Goal: Communication & Community: Answer question/provide support

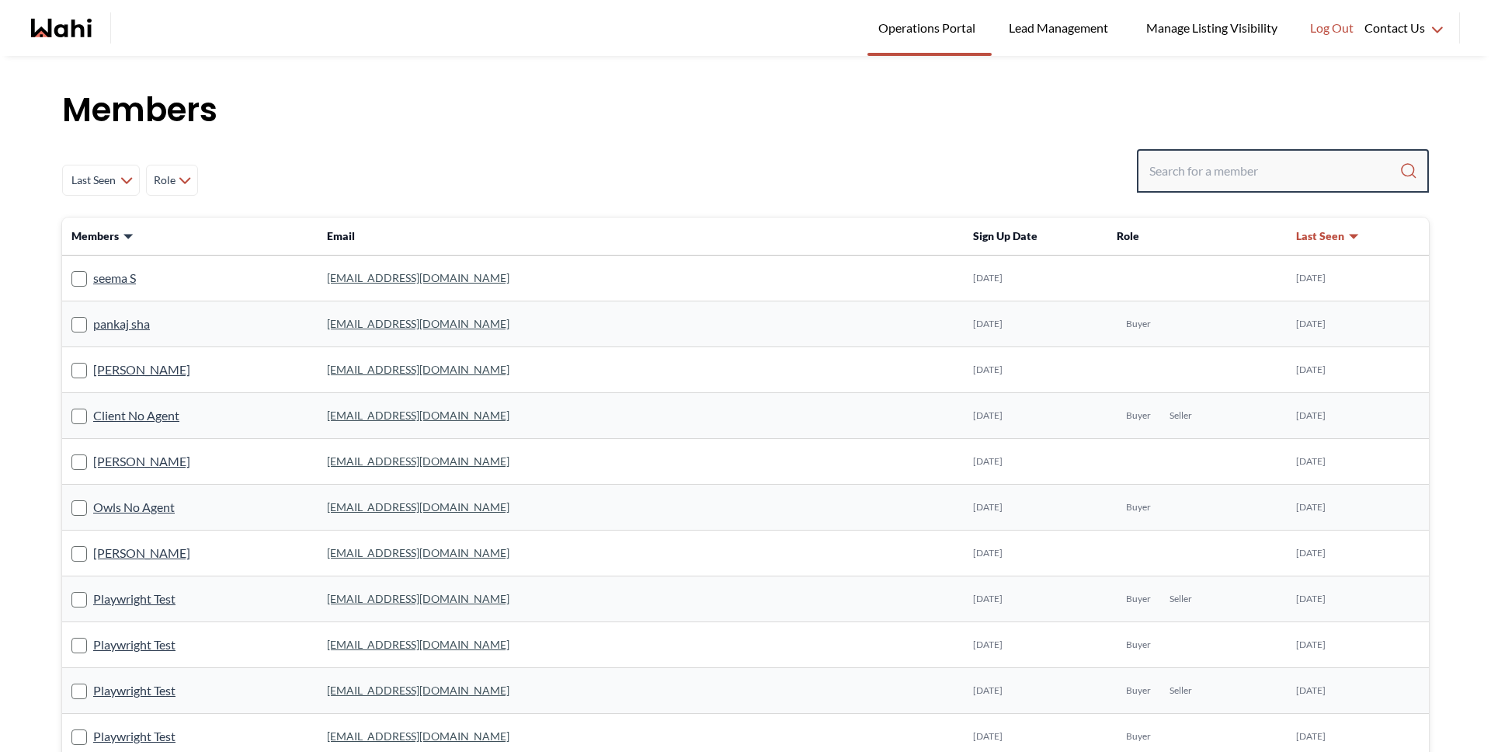
click at [1173, 160] on input "Search input" at bounding box center [1274, 171] width 250 height 28
type input "barbara"
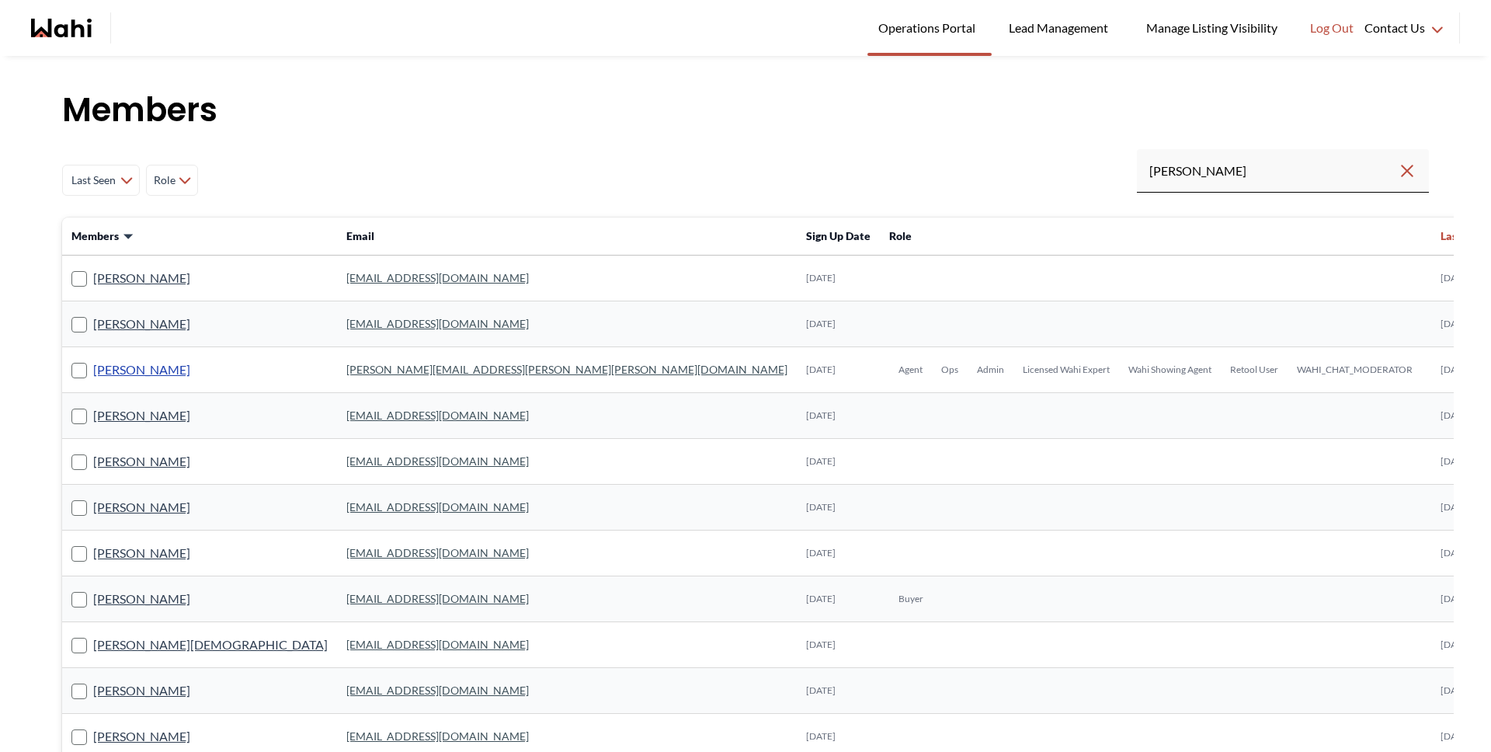
click at [140, 370] on link "[PERSON_NAME]" at bounding box center [141, 370] width 97 height 20
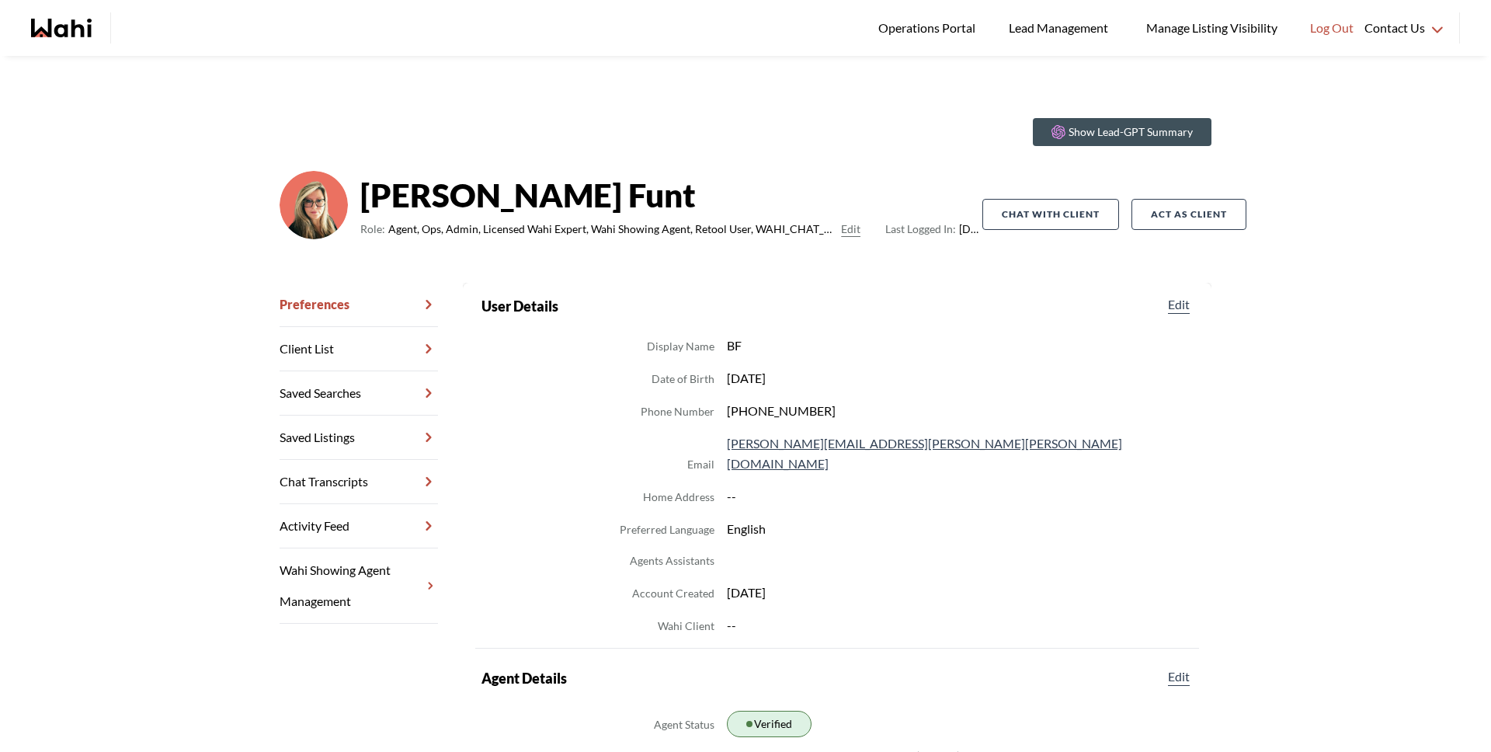
click at [309, 478] on link "Chat Transcripts" at bounding box center [359, 482] width 158 height 44
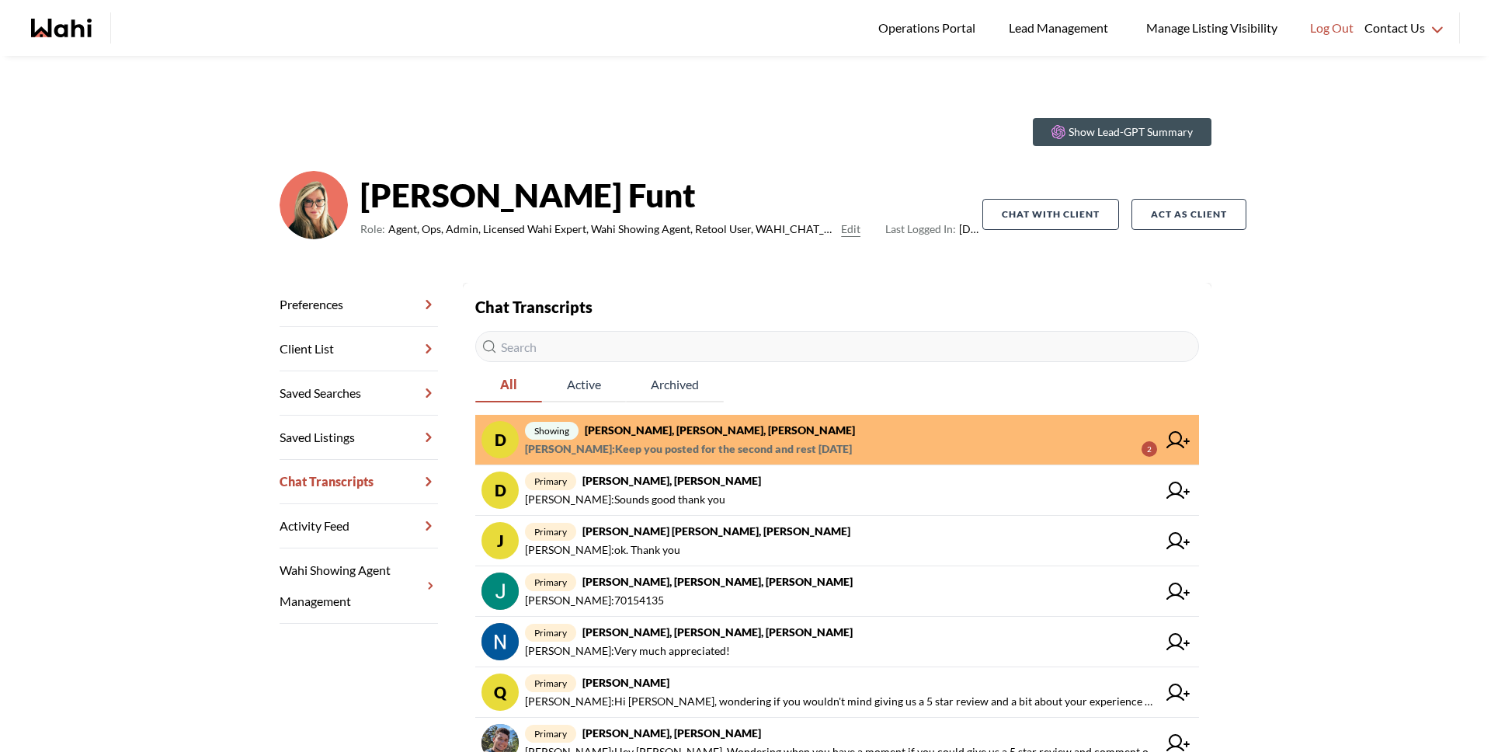
click at [679, 439] on span "David Rodriguez : Keep you posted for the second and rest today" at bounding box center [688, 448] width 327 height 19
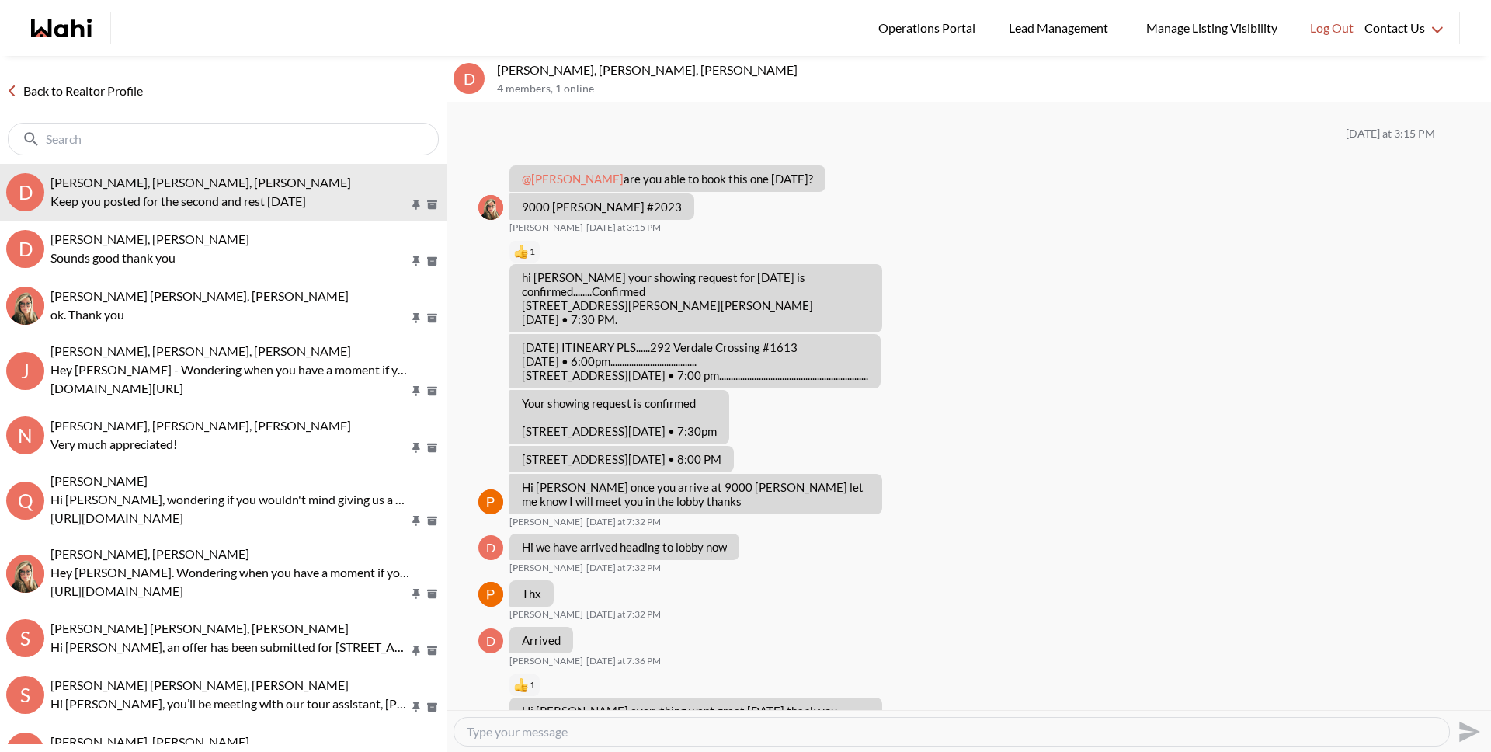
scroll to position [893, 0]
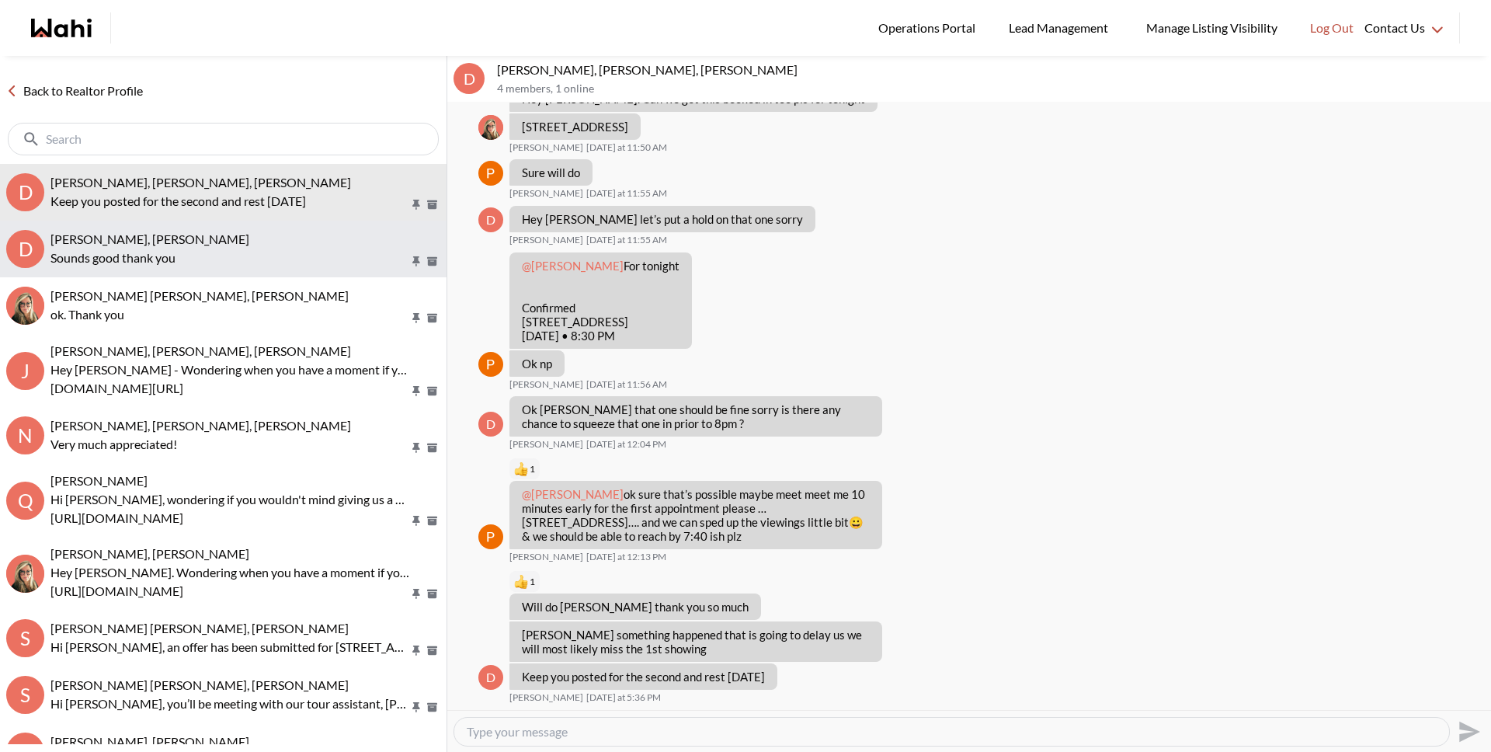
click at [217, 245] on span "David Rodriguez, Gabriella Giraldo, Barbara" at bounding box center [149, 238] width 199 height 15
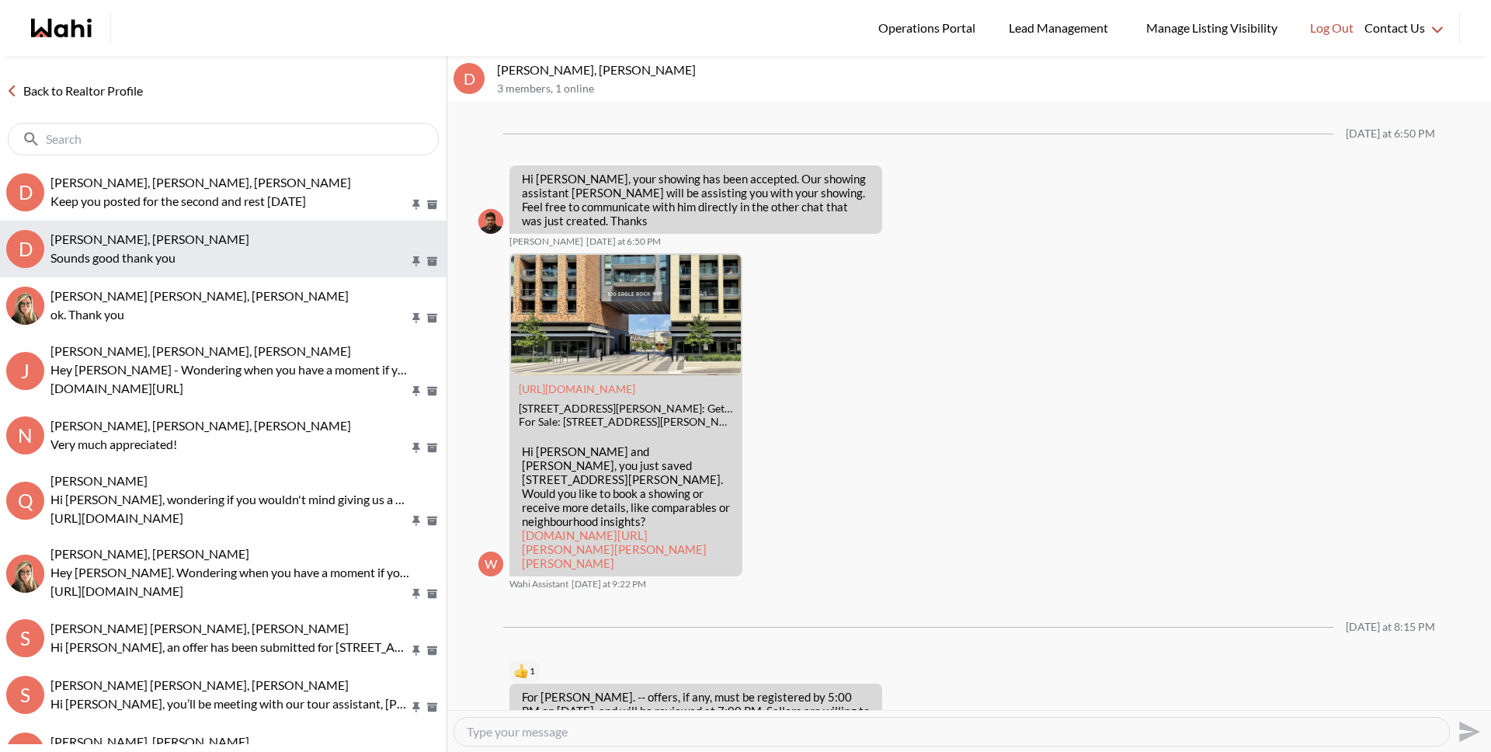
scroll to position [1385, 0]
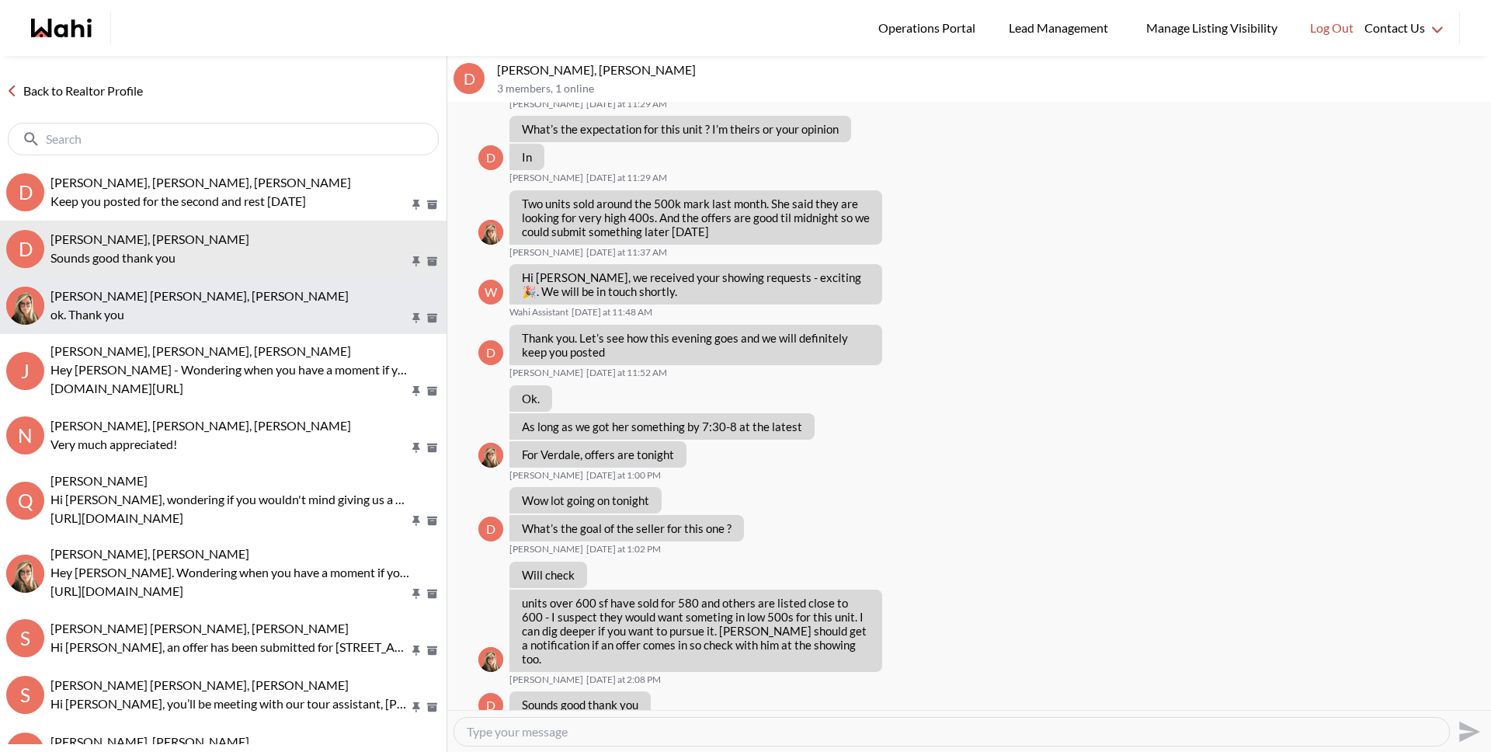
click at [208, 307] on p "ok. Thank you" at bounding box center [229, 314] width 359 height 19
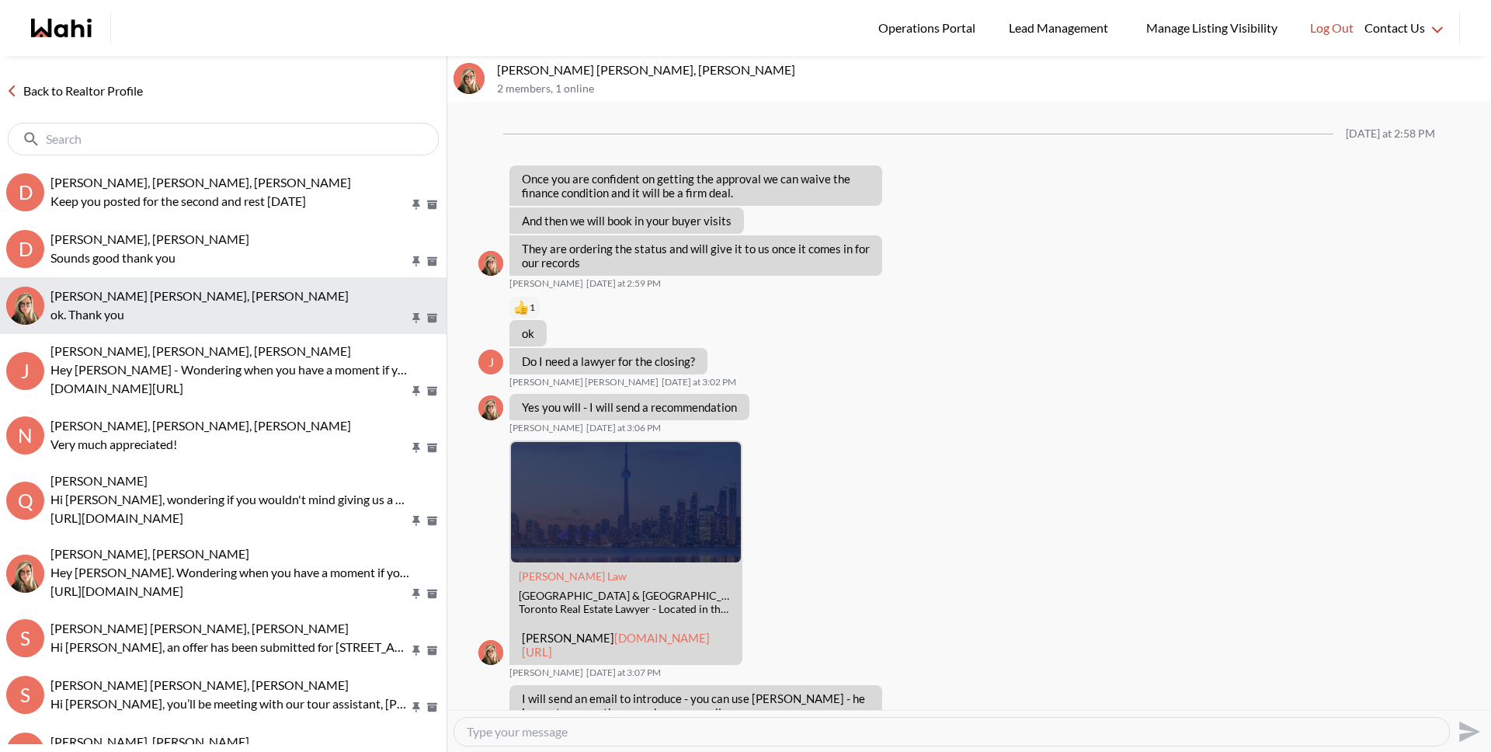
scroll to position [1005, 0]
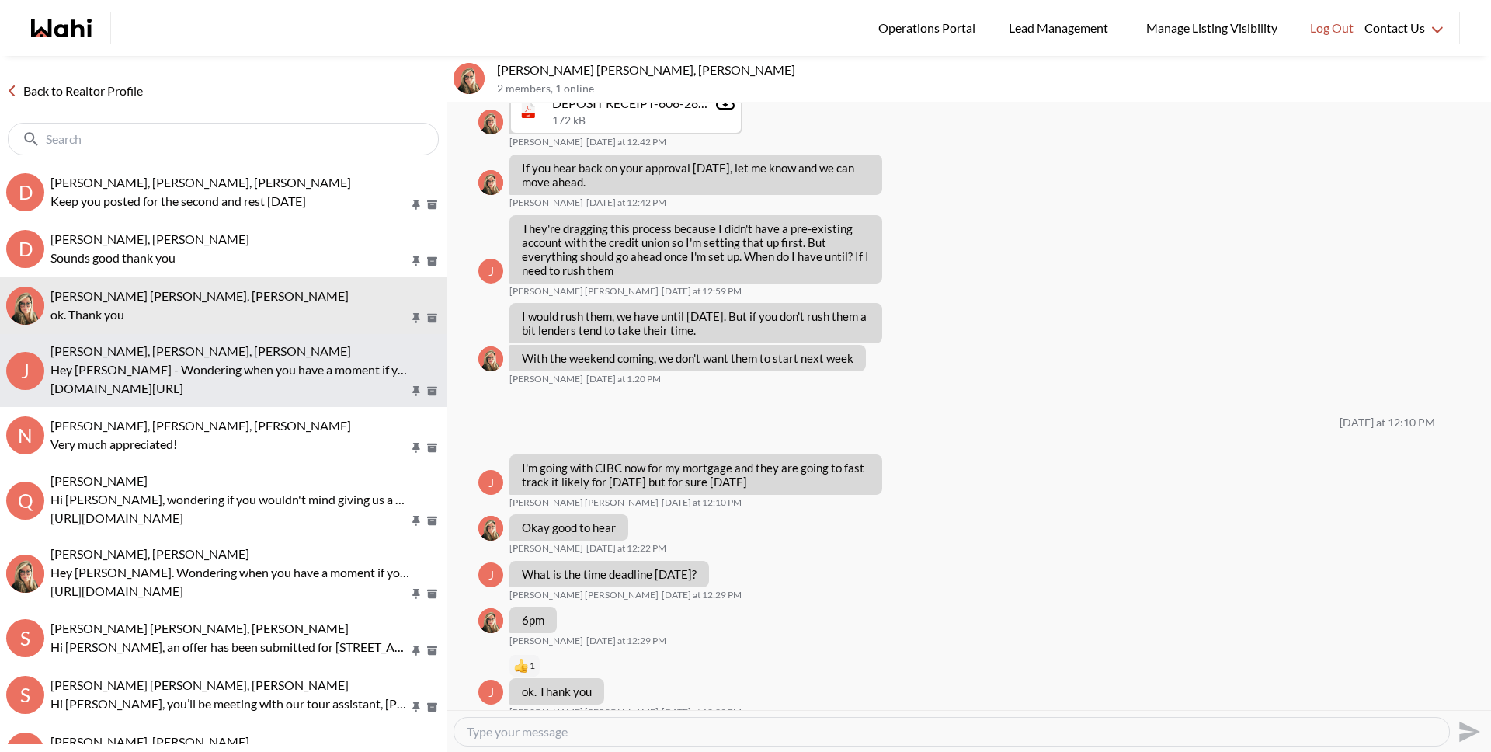
click at [196, 351] on span "[PERSON_NAME], [PERSON_NAME], [PERSON_NAME]" at bounding box center [200, 350] width 301 height 15
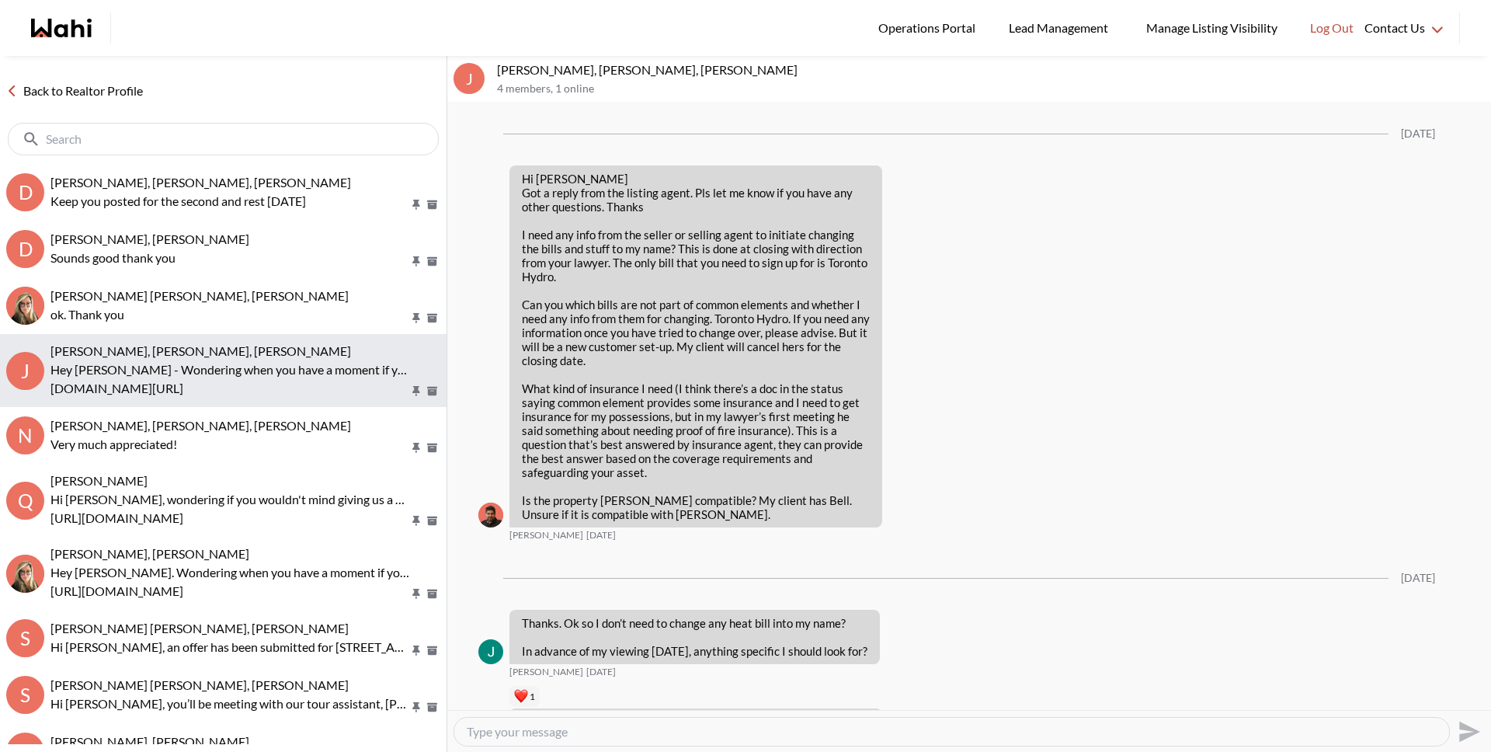
scroll to position [3072, 0]
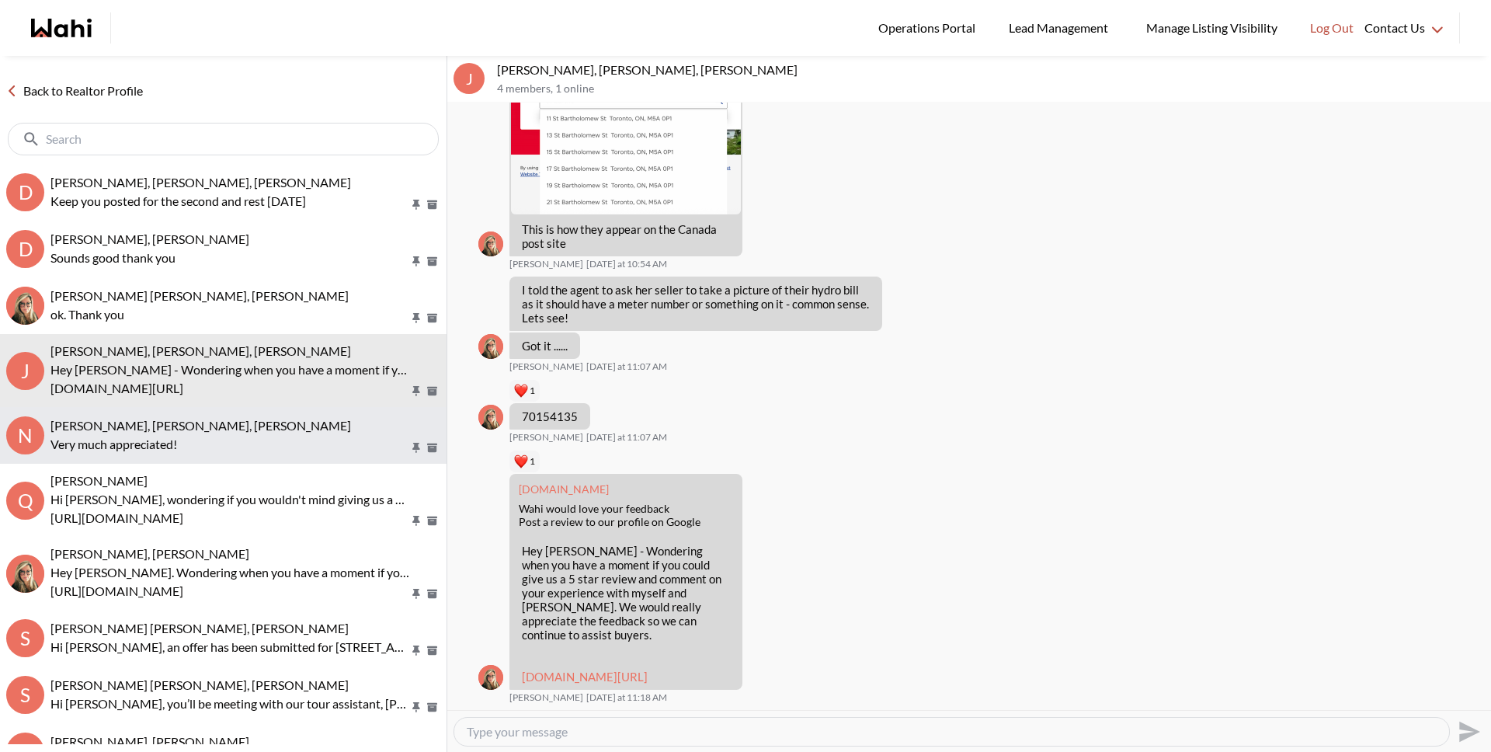
click at [217, 432] on div "[PERSON_NAME], [PERSON_NAME], [PERSON_NAME]" at bounding box center [245, 426] width 390 height 16
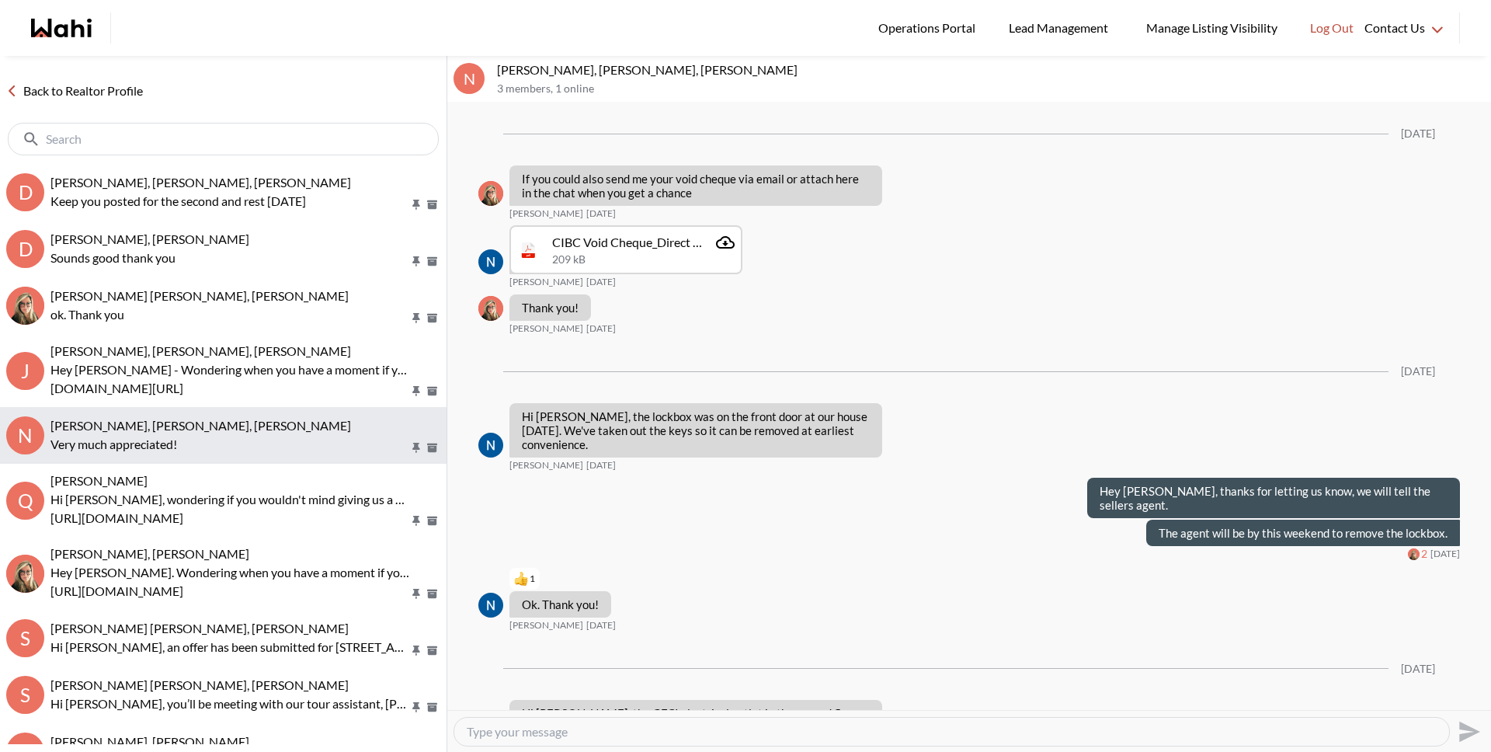
scroll to position [1395, 0]
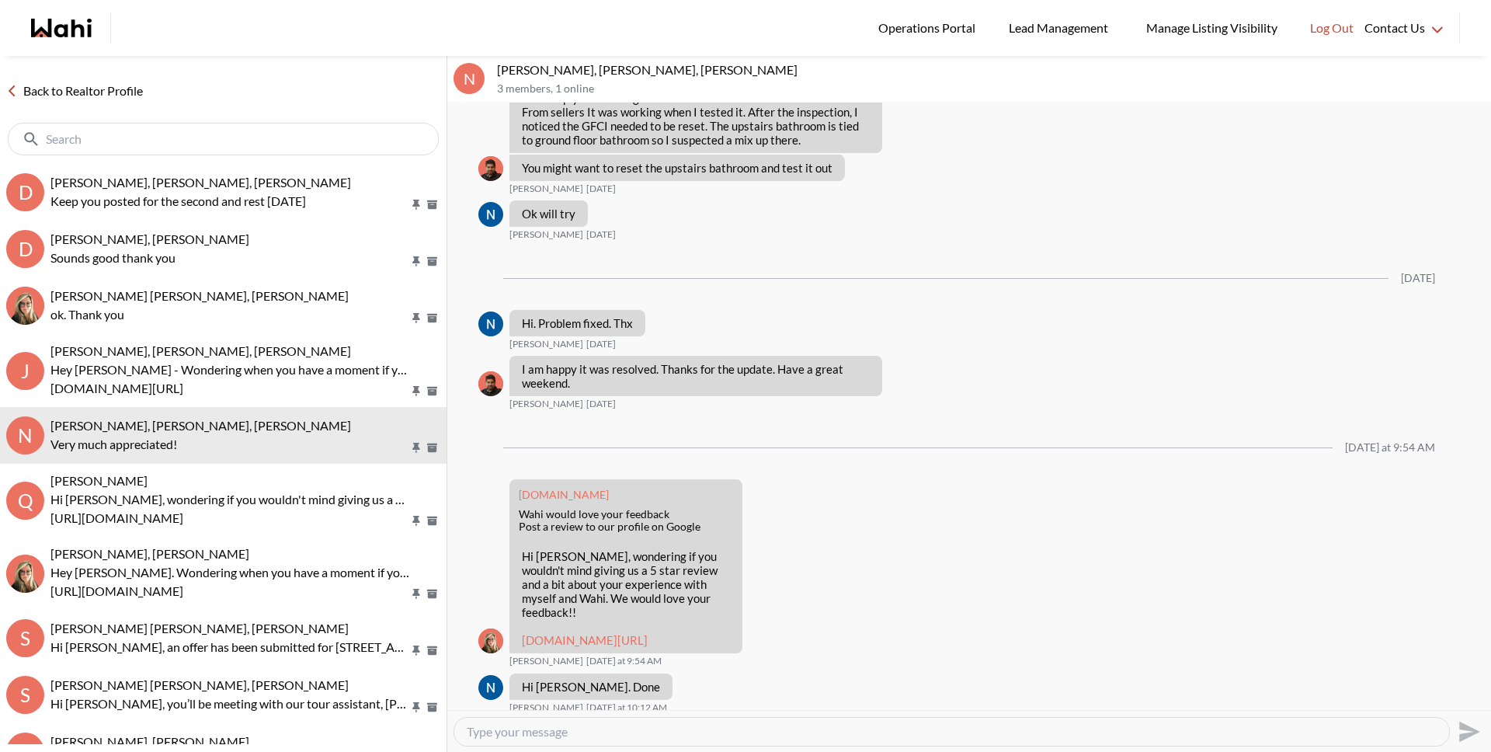
click at [122, 92] on link "Back to Realtor Profile" at bounding box center [74, 91] width 149 height 20
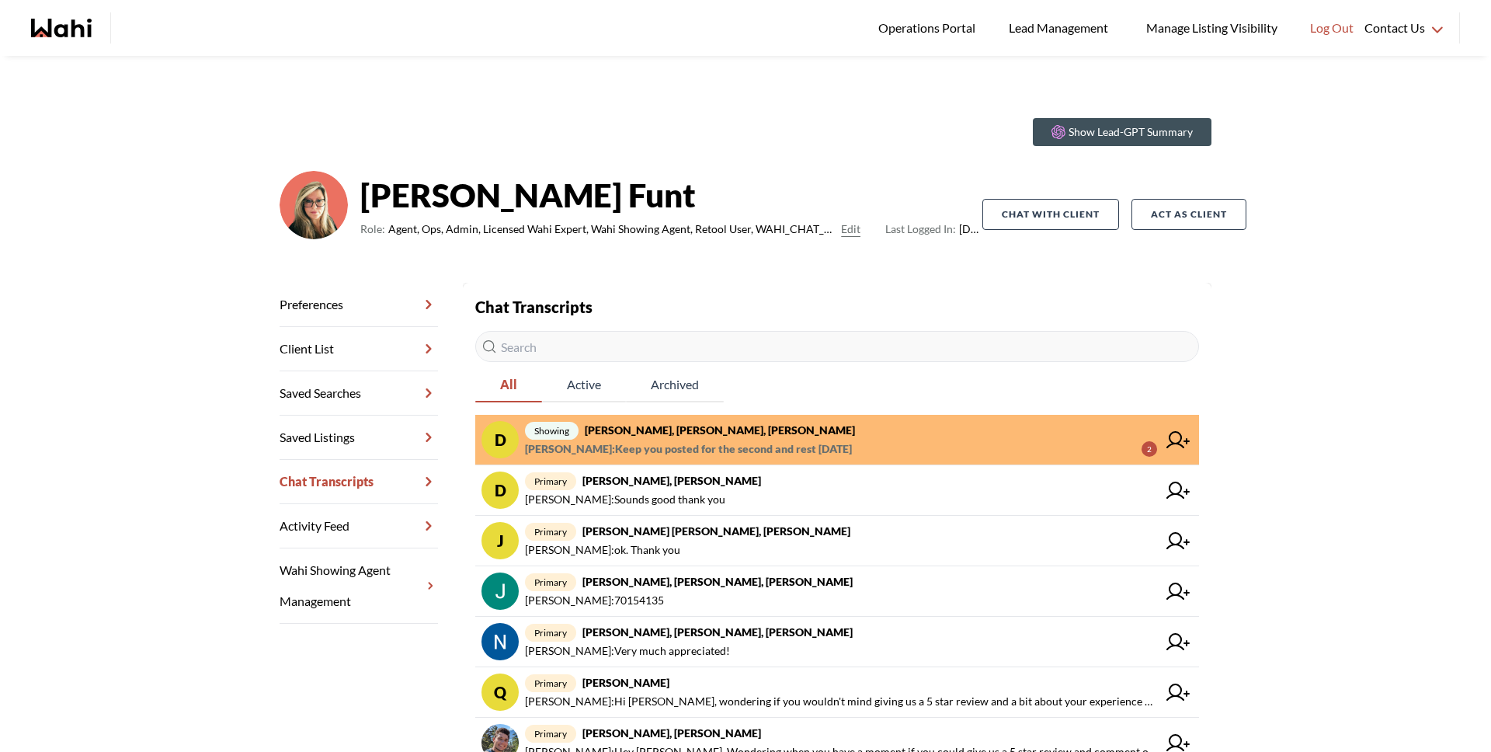
click at [752, 447] on span "David Rodriguez : Keep you posted for the second and rest today" at bounding box center [688, 448] width 327 height 19
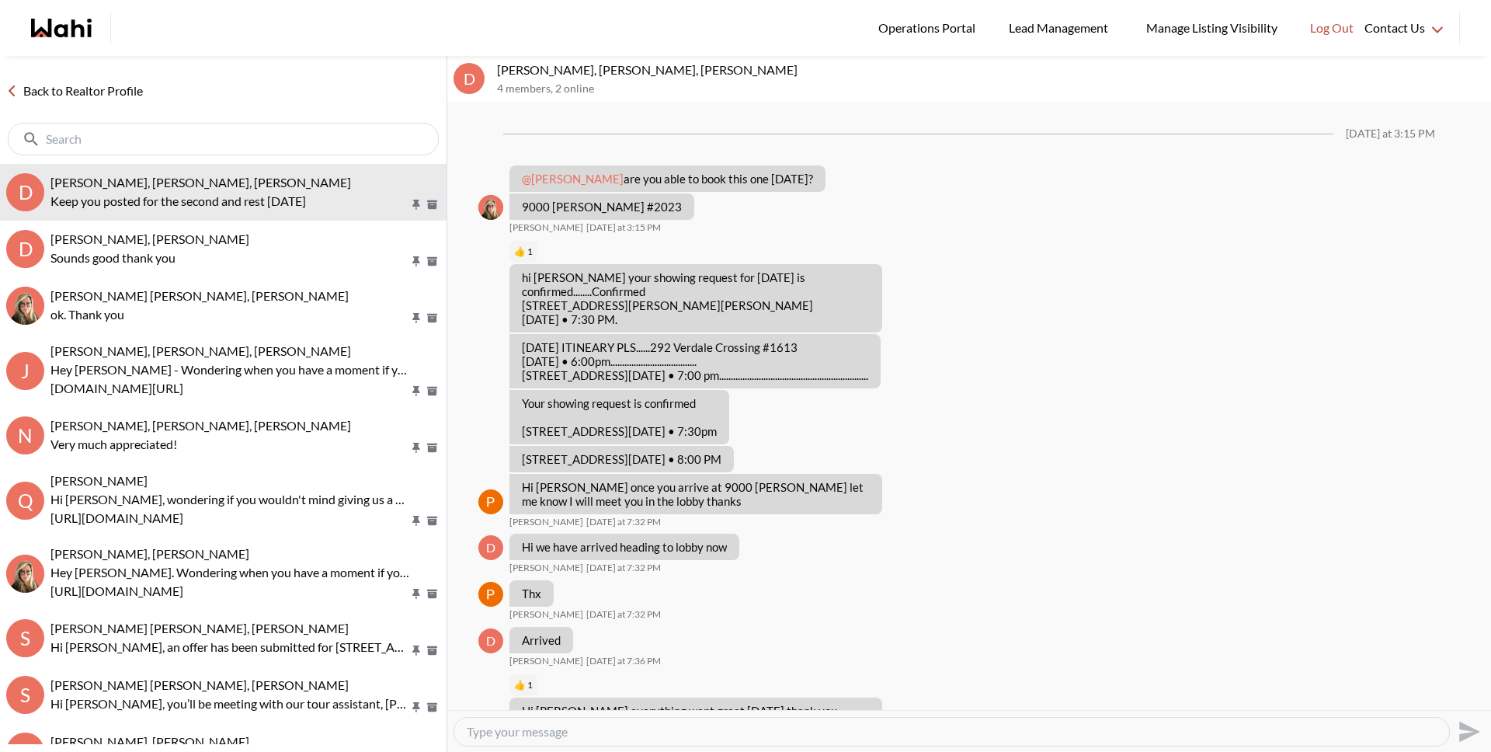
scroll to position [893, 0]
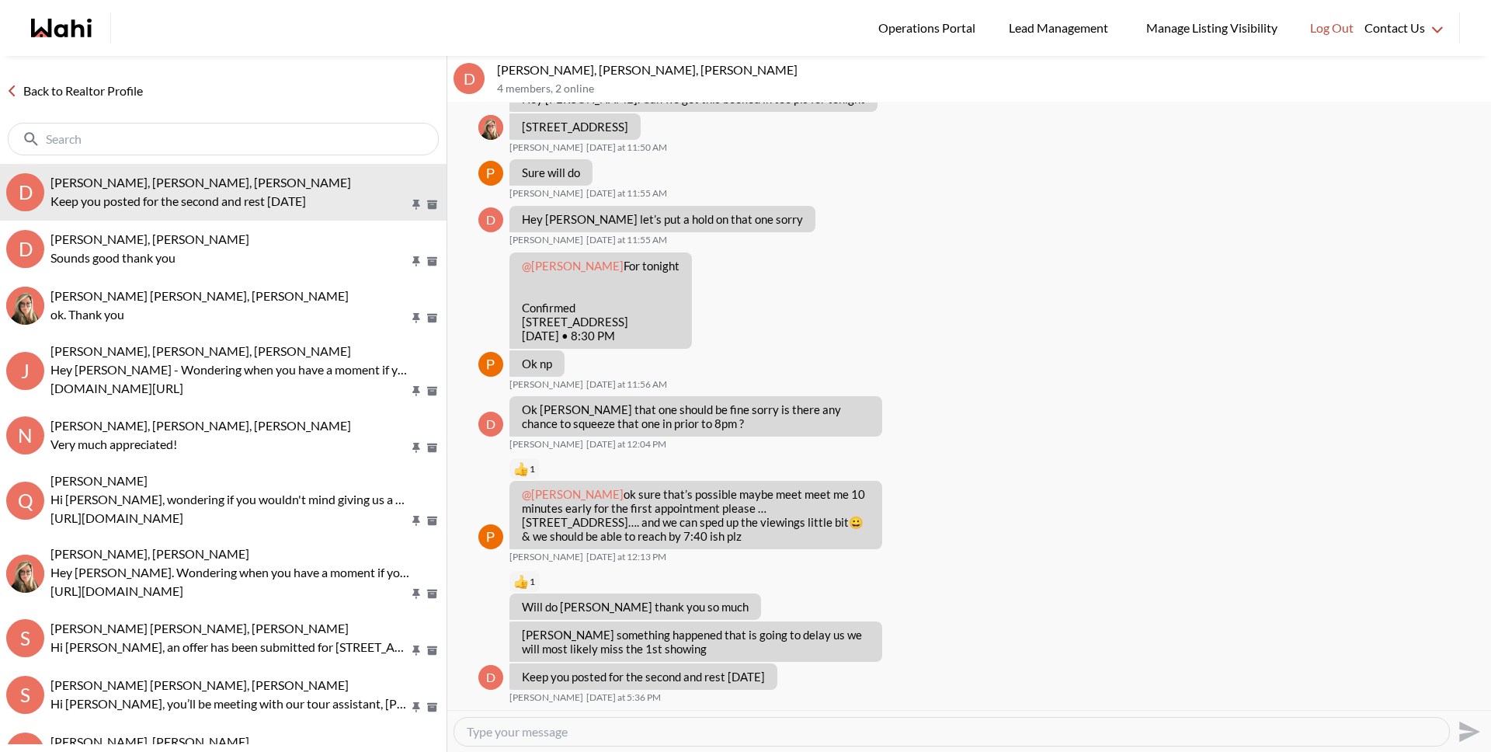
click at [114, 82] on link "Back to Realtor Profile" at bounding box center [74, 91] width 149 height 20
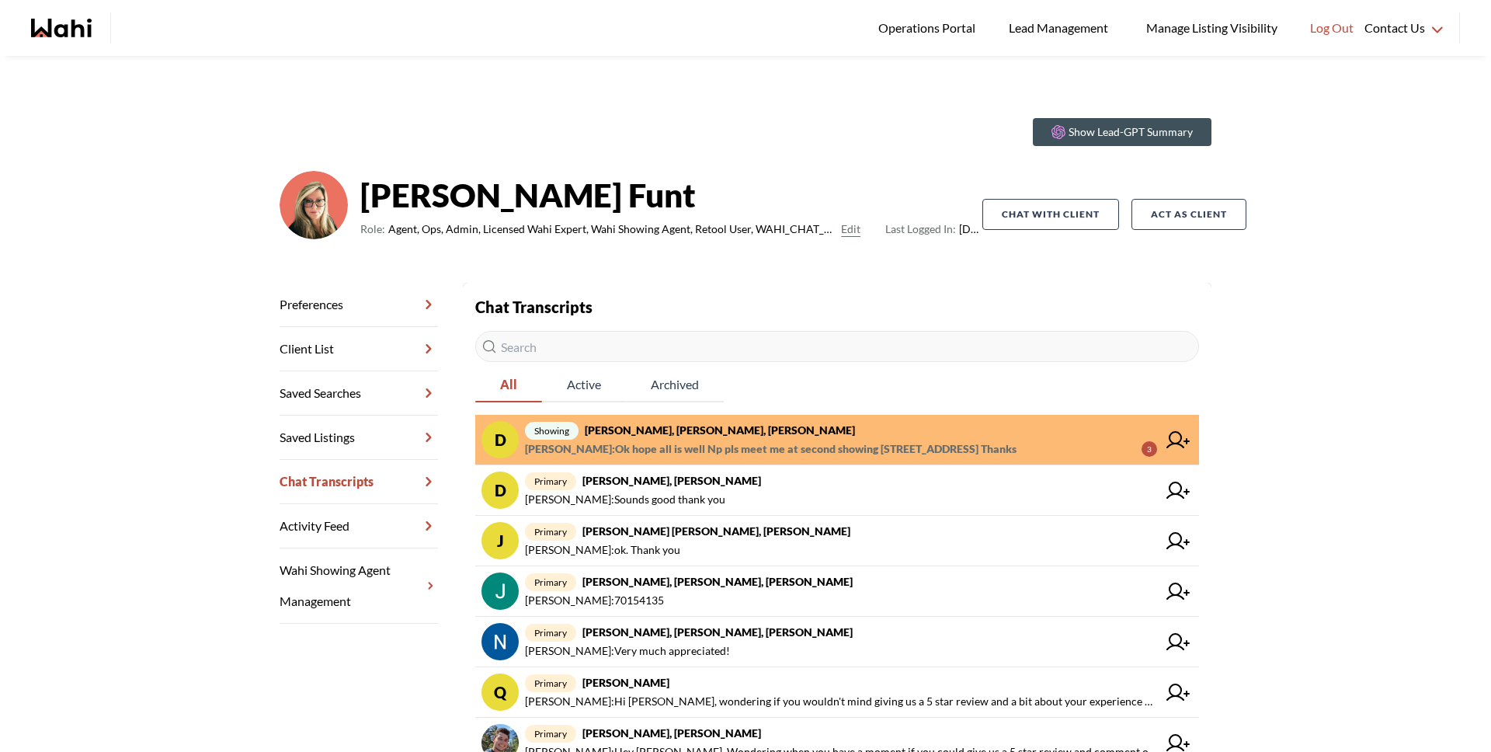
click at [902, 432] on span "showing David Rodriguez, Gabriella Giraldo, Paul, Barbara" at bounding box center [841, 430] width 632 height 19
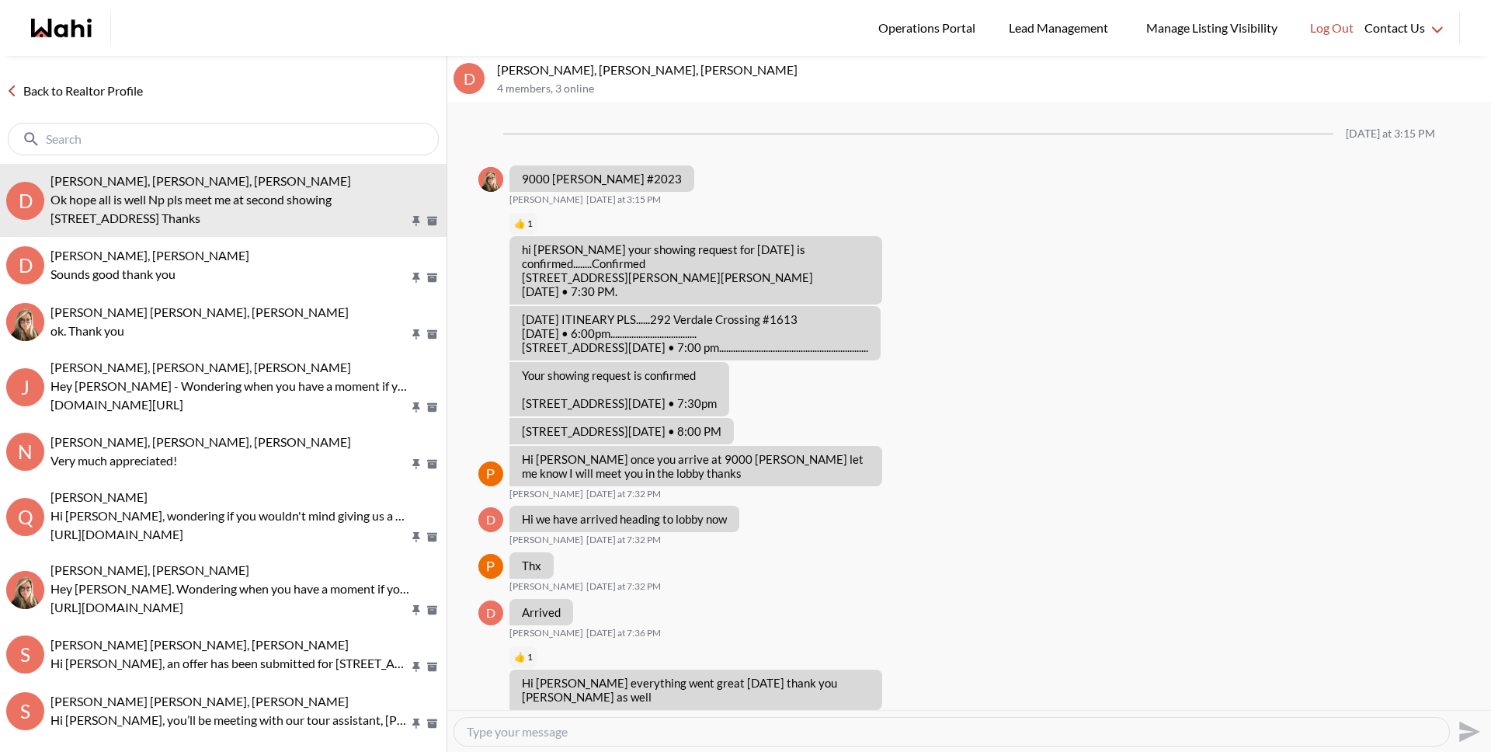
scroll to position [968, 0]
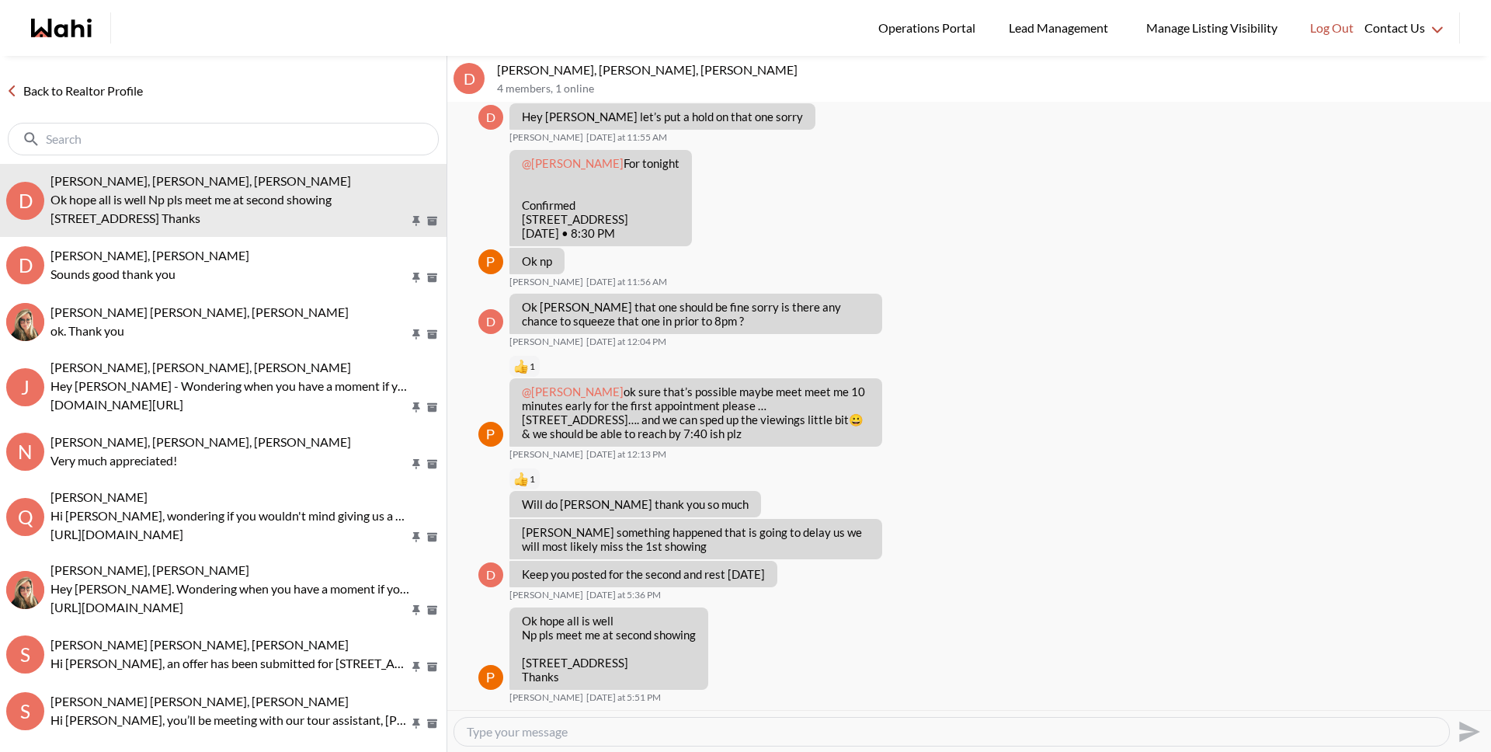
click at [103, 89] on link "Back to Realtor Profile" at bounding box center [74, 91] width 149 height 20
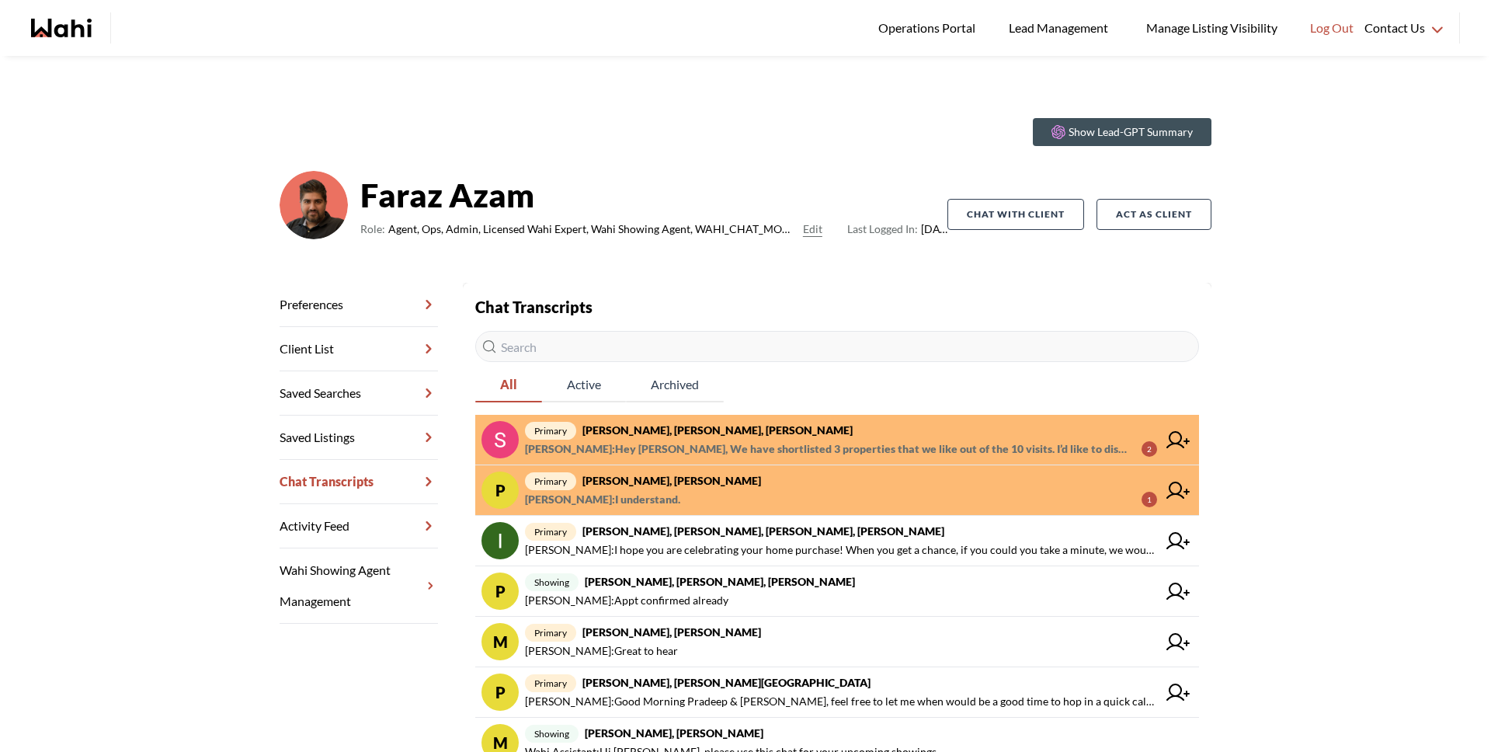
click at [741, 450] on span "[PERSON_NAME] : Hey [PERSON_NAME], We have shortlisted 3 properties that we lik…" at bounding box center [827, 448] width 604 height 19
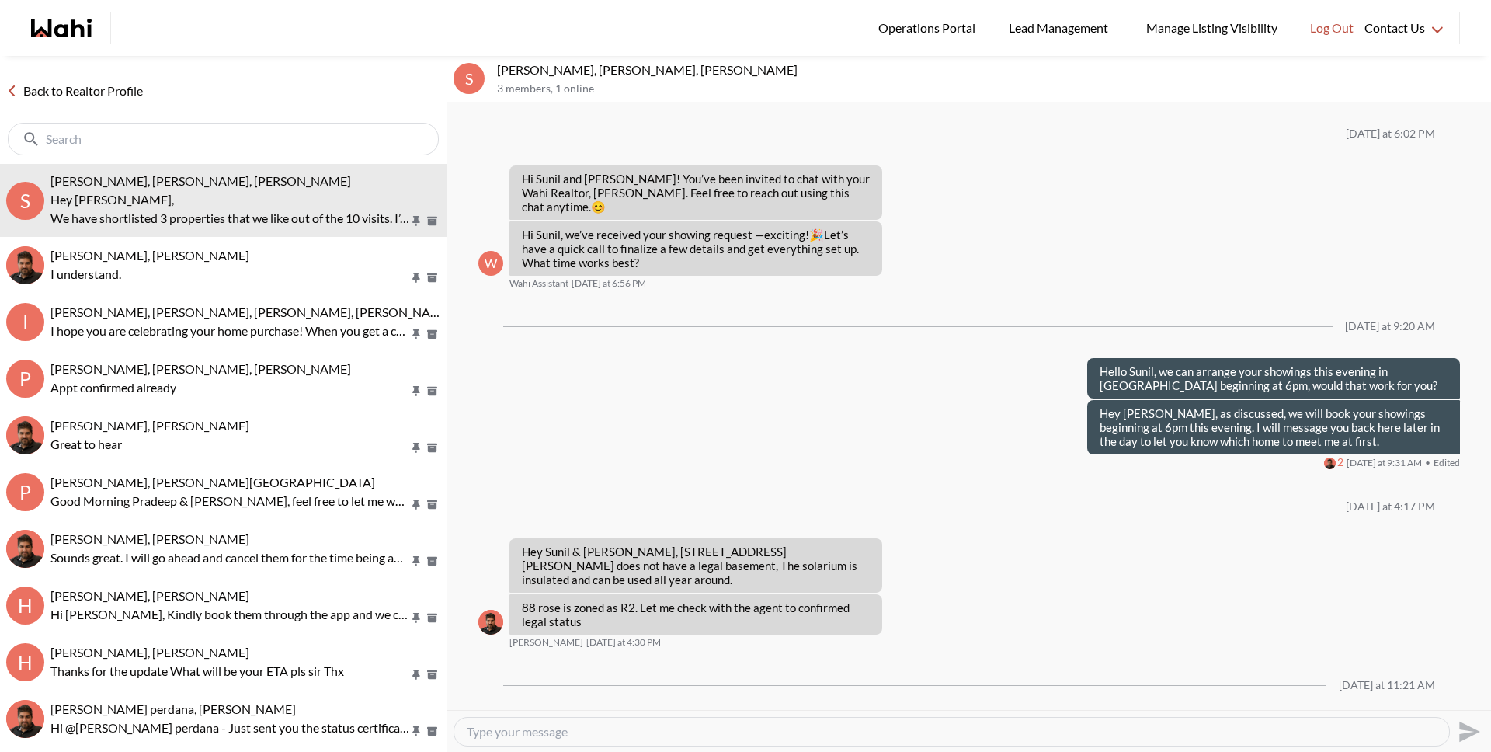
scroll to position [756, 0]
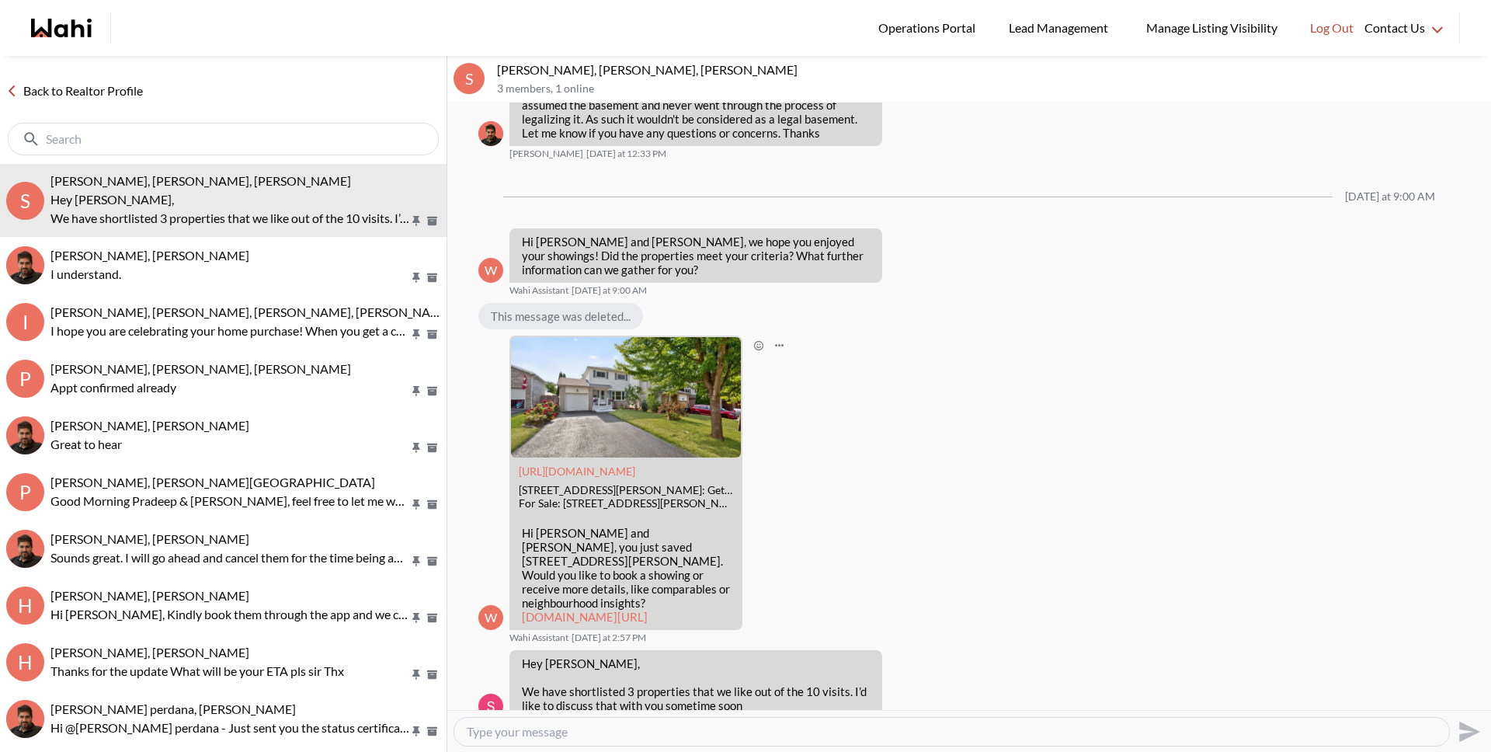
click at [818, 495] on div "W https://wahi.com 46 Moon Dr, Barrie, ON: Get $6.8K Cashback | Wahi For Sale: …" at bounding box center [968, 489] width 981 height 308
click at [671, 735] on textarea "Type your message" at bounding box center [952, 732] width 970 height 16
click at [669, 737] on textarea "Type your message" at bounding box center [952, 732] width 970 height 16
click at [669, 732] on textarea "Type your message" at bounding box center [952, 732] width 970 height 16
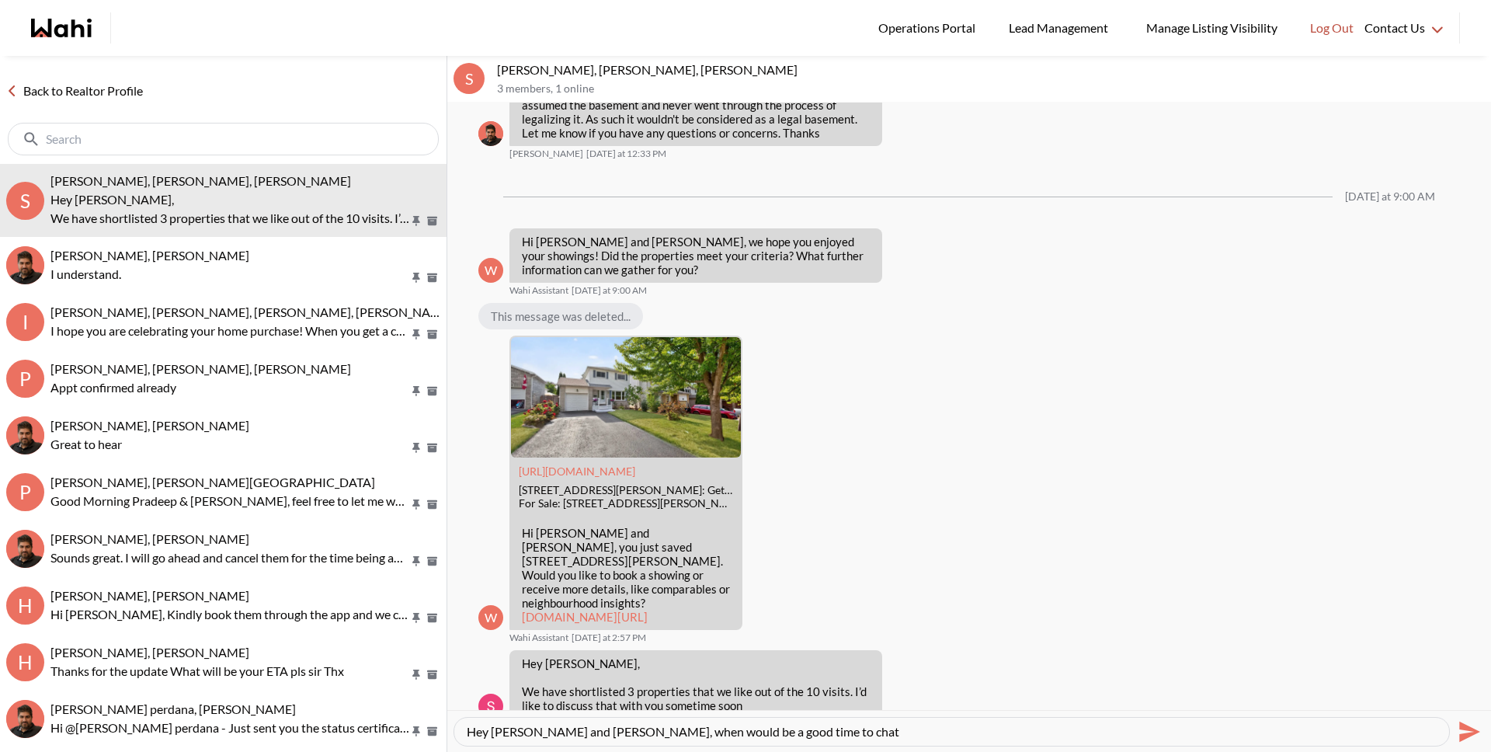
type textarea "Hey Sunil and Ana, when would be a good time to chat?"
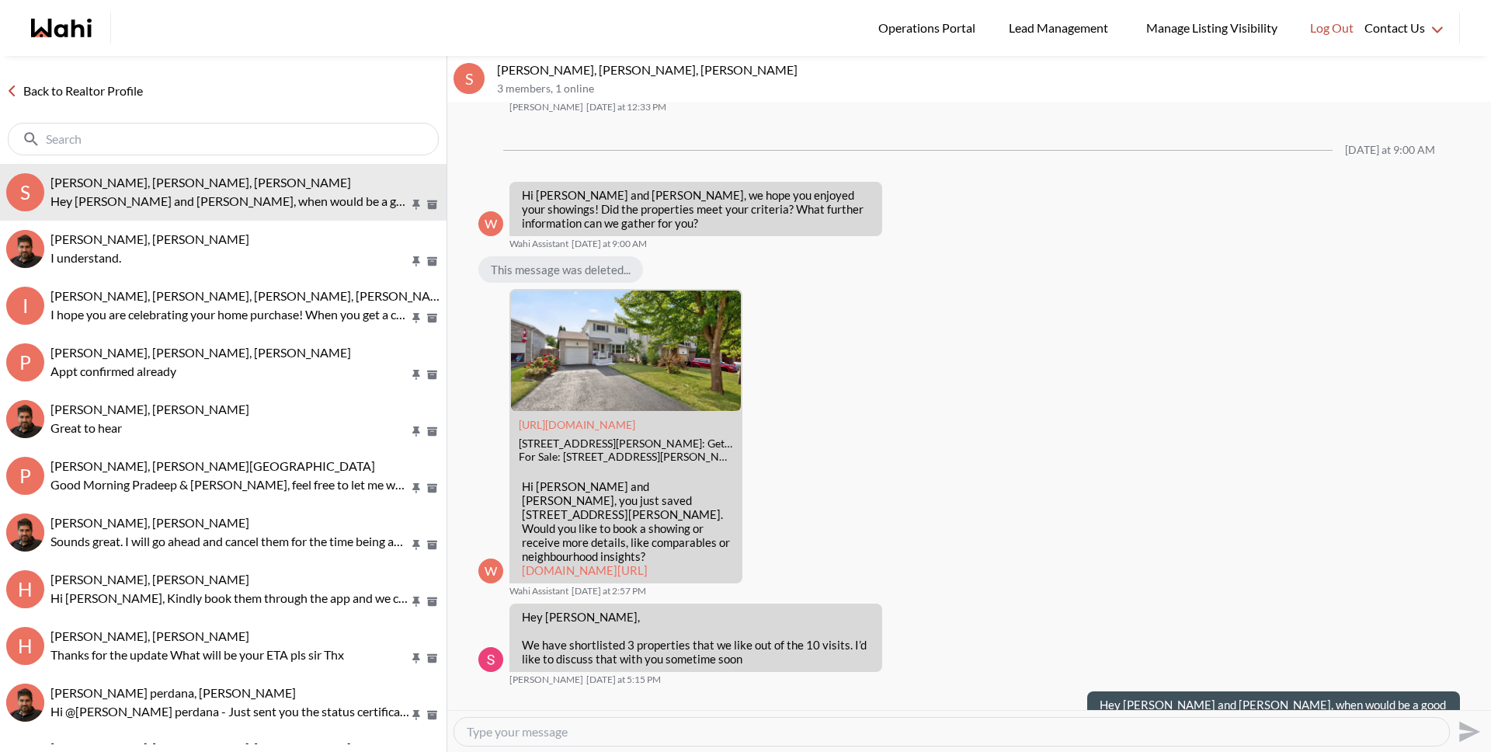
click at [120, 99] on link "Back to Realtor Profile" at bounding box center [74, 91] width 149 height 20
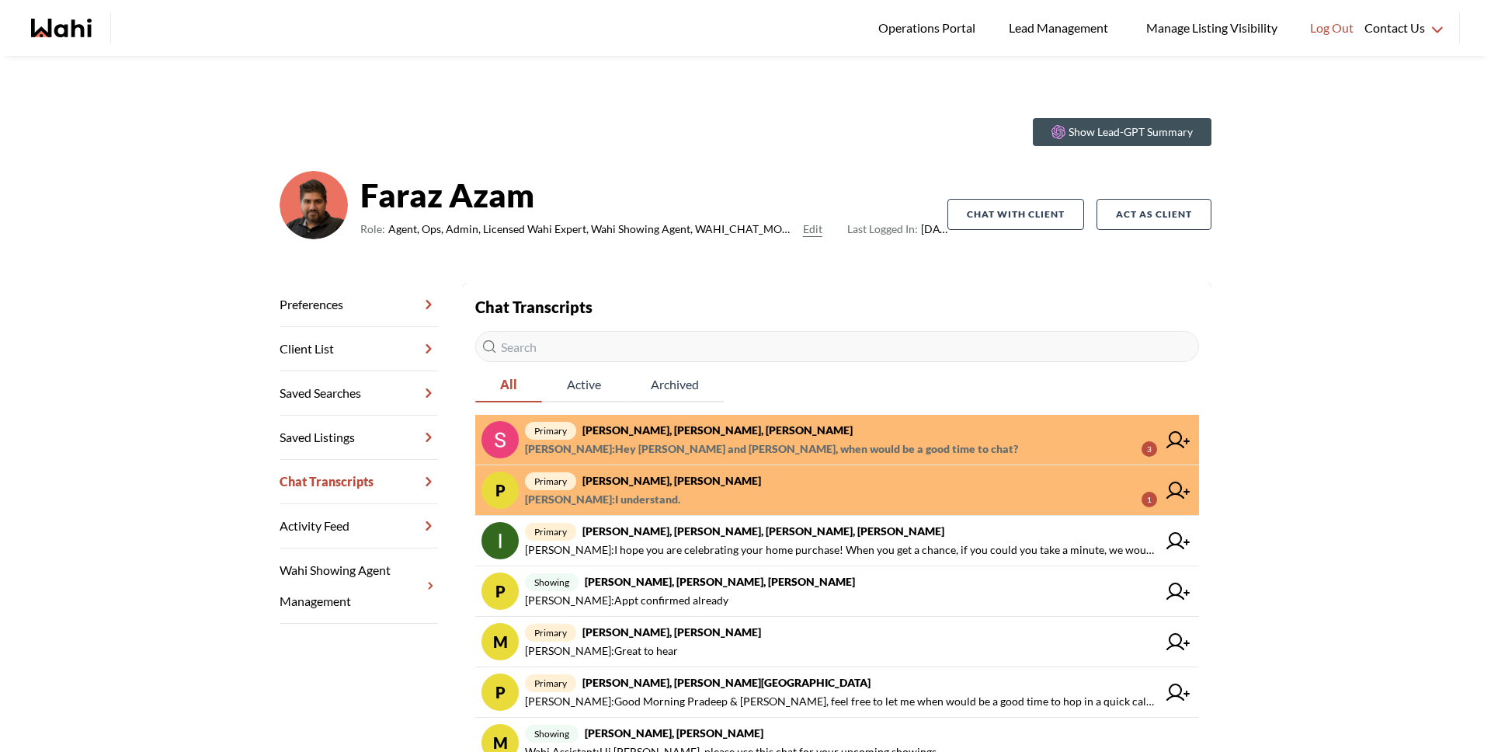
click at [860, 457] on span "Michelle Ryckman : Hey Sunil and Ana, when would be a good time to chat?" at bounding box center [771, 448] width 493 height 19
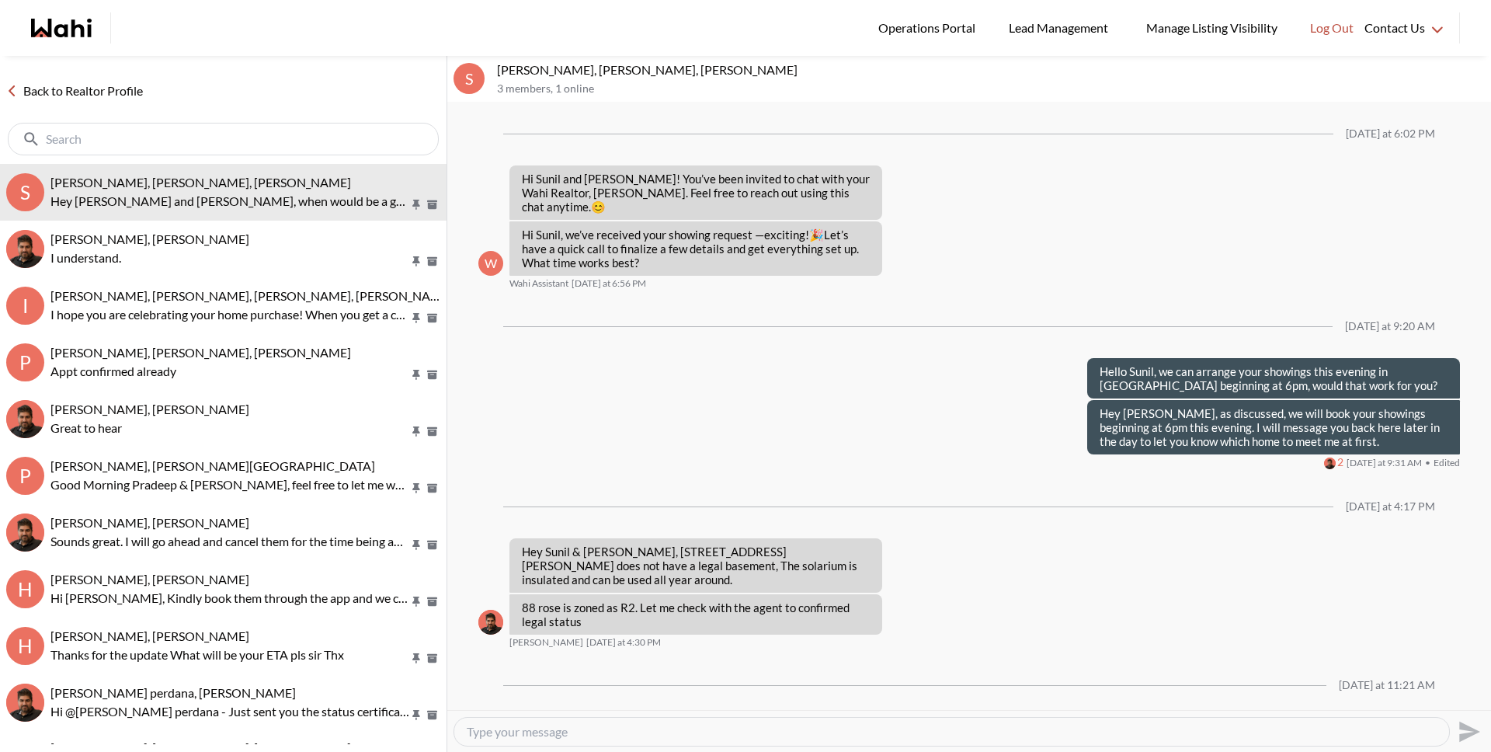
scroll to position [802, 0]
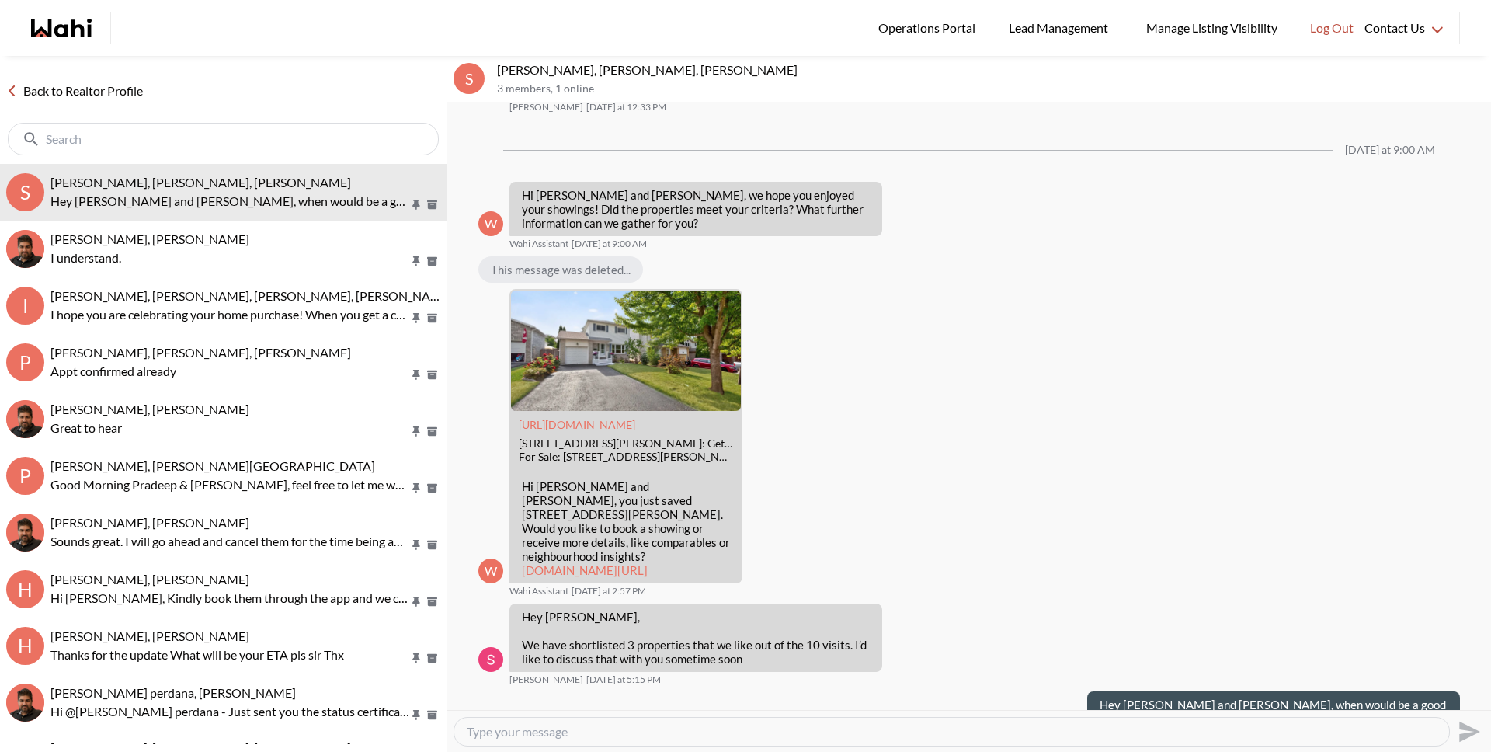
click at [112, 92] on link "Back to Realtor Profile" at bounding box center [74, 91] width 149 height 20
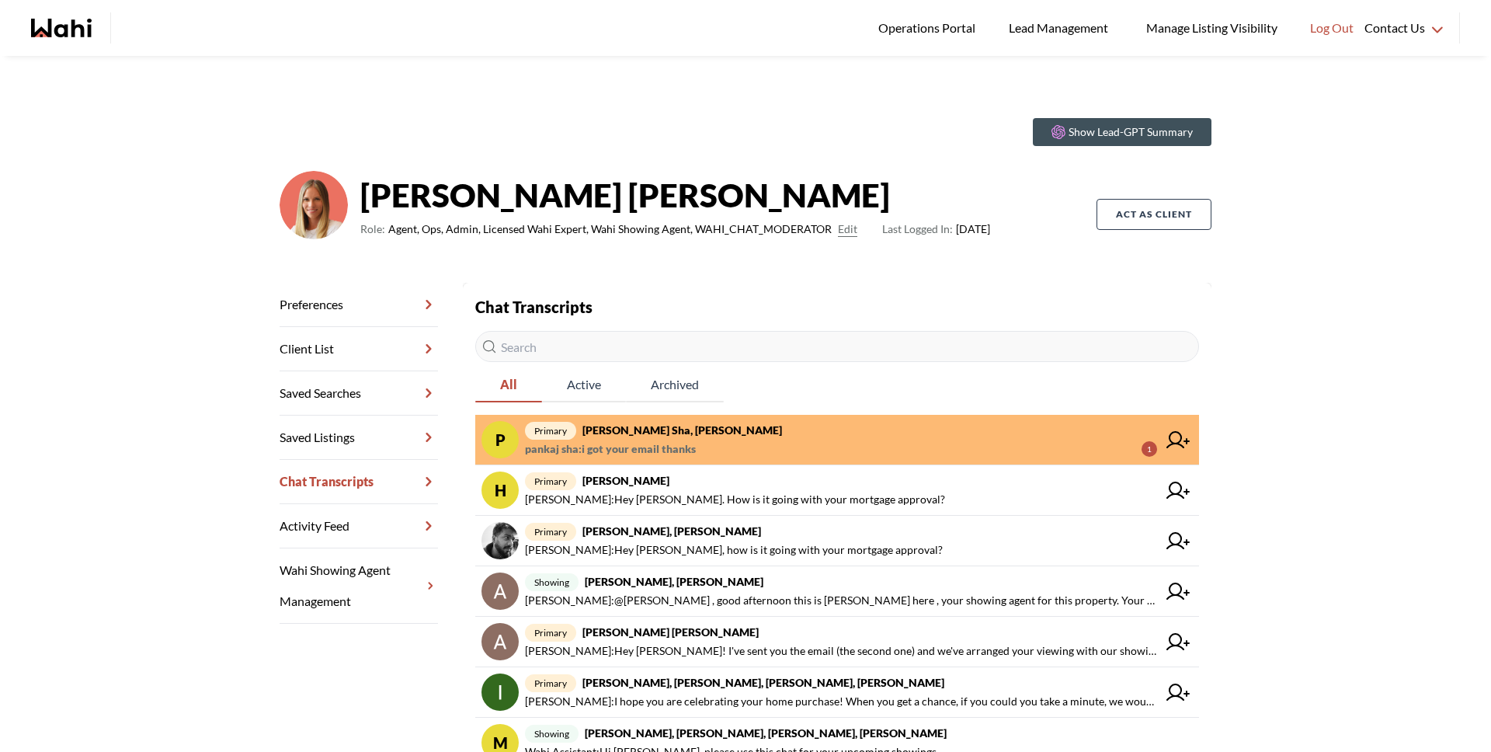
click at [722, 438] on span "primary pankaj sha, Michelle" at bounding box center [841, 430] width 632 height 19
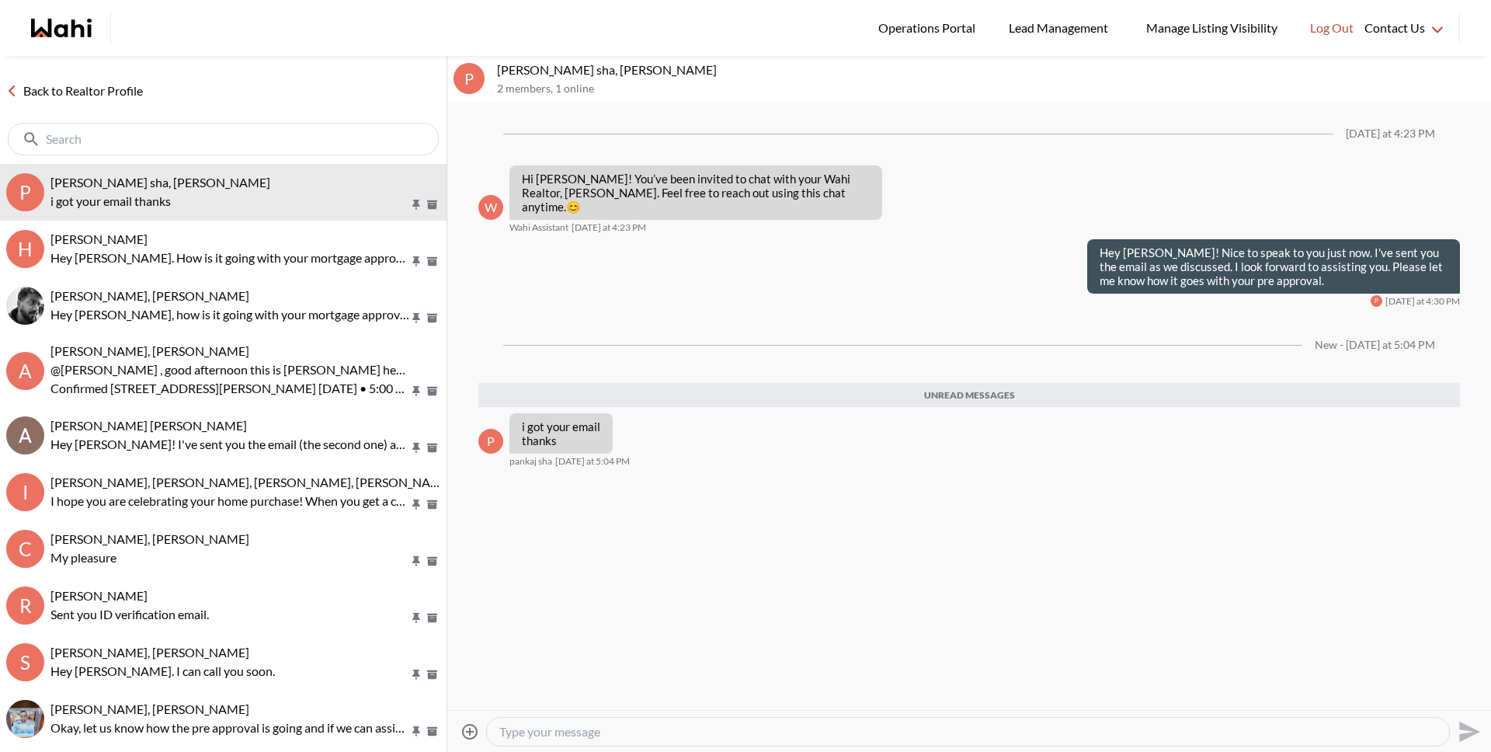
drag, startPoint x: 597, startPoint y: 728, endPoint x: 598, endPoint y: 717, distance: 10.9
click at [597, 728] on textarea "Type your message" at bounding box center [967, 732] width 937 height 16
type textarea "Great!"
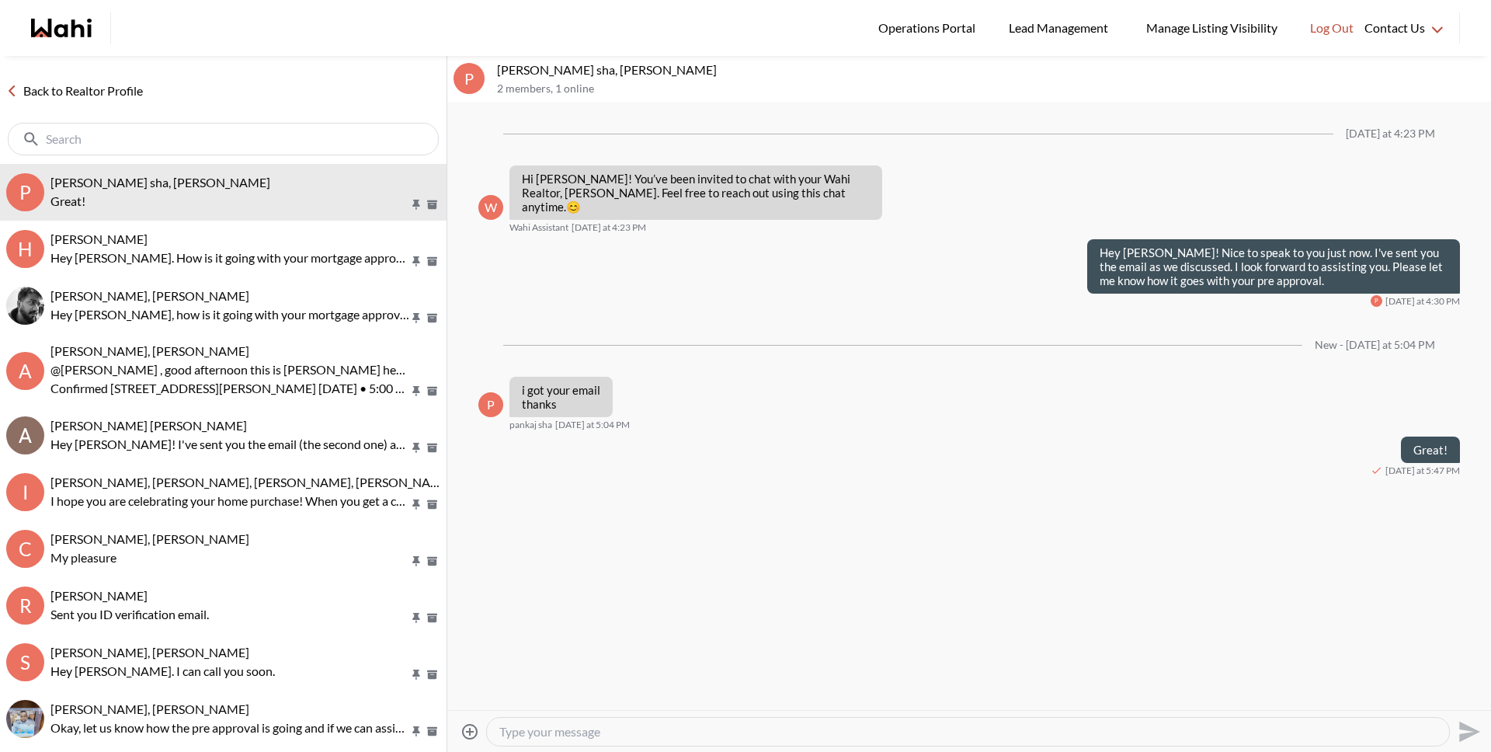
click at [96, 92] on link "Back to Realtor Profile" at bounding box center [74, 91] width 149 height 20
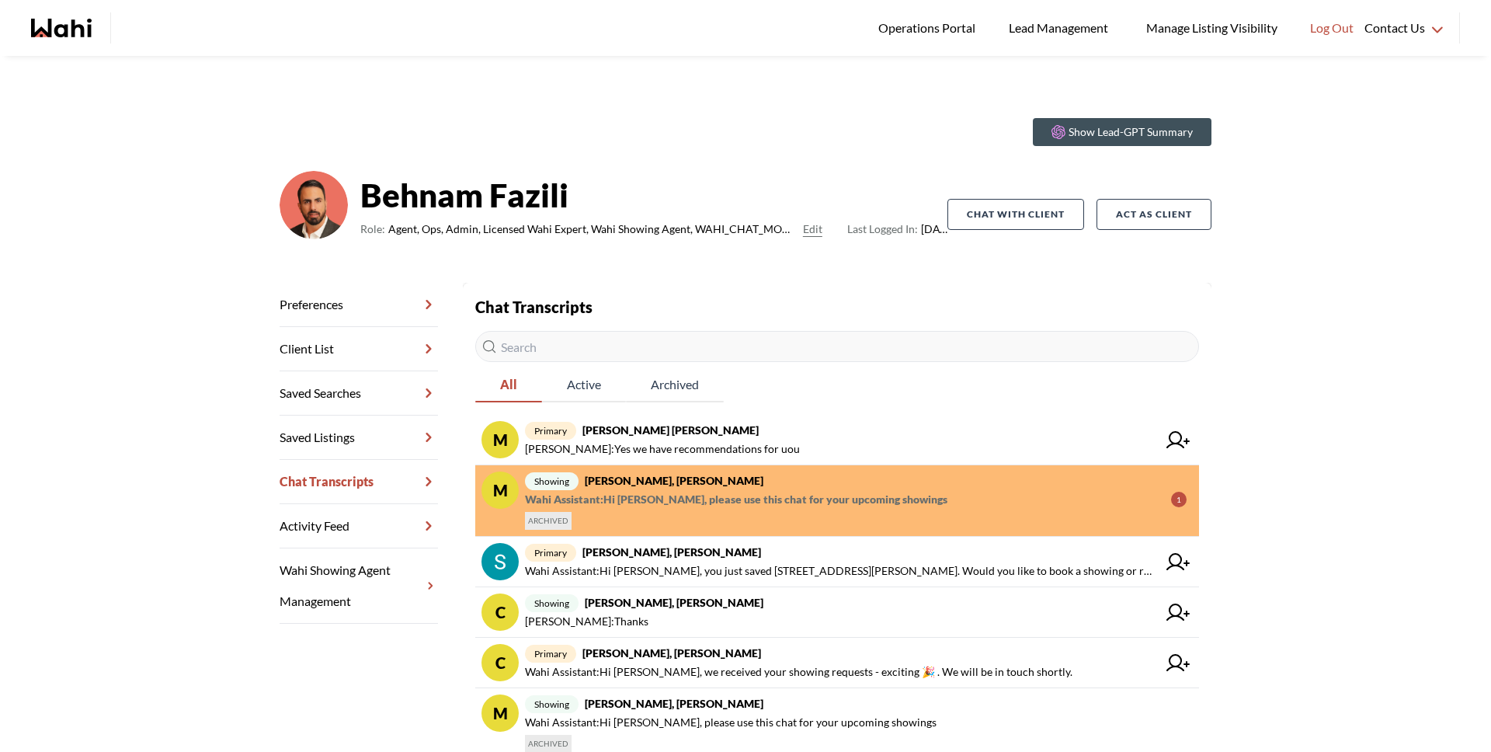
click at [727, 521] on div "showing khalid Alvi, Faraz, Behnam Wahi Assistant : Hi khalid, please use this …" at bounding box center [856, 500] width 662 height 58
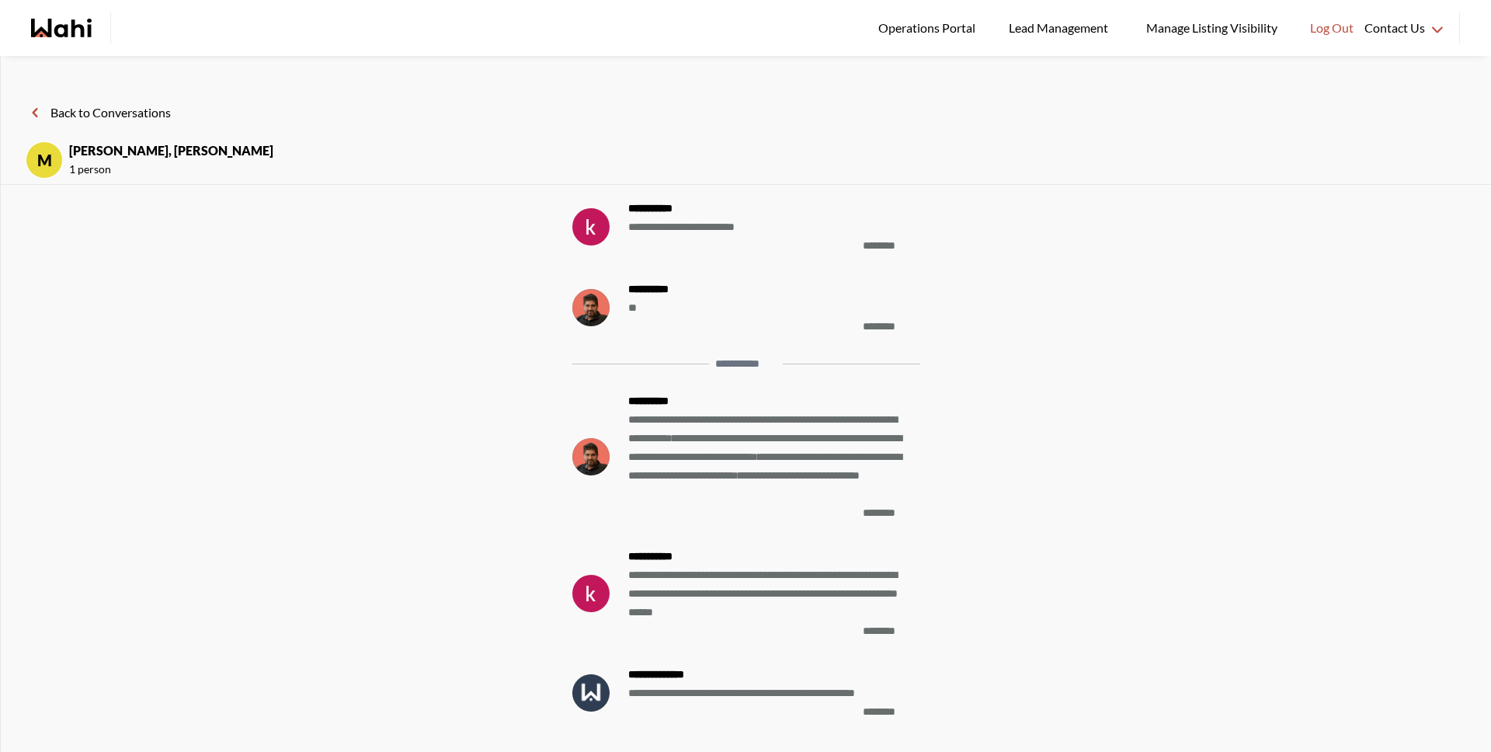
click at [128, 113] on button "Back to Conversations" at bounding box center [98, 112] width 145 height 20
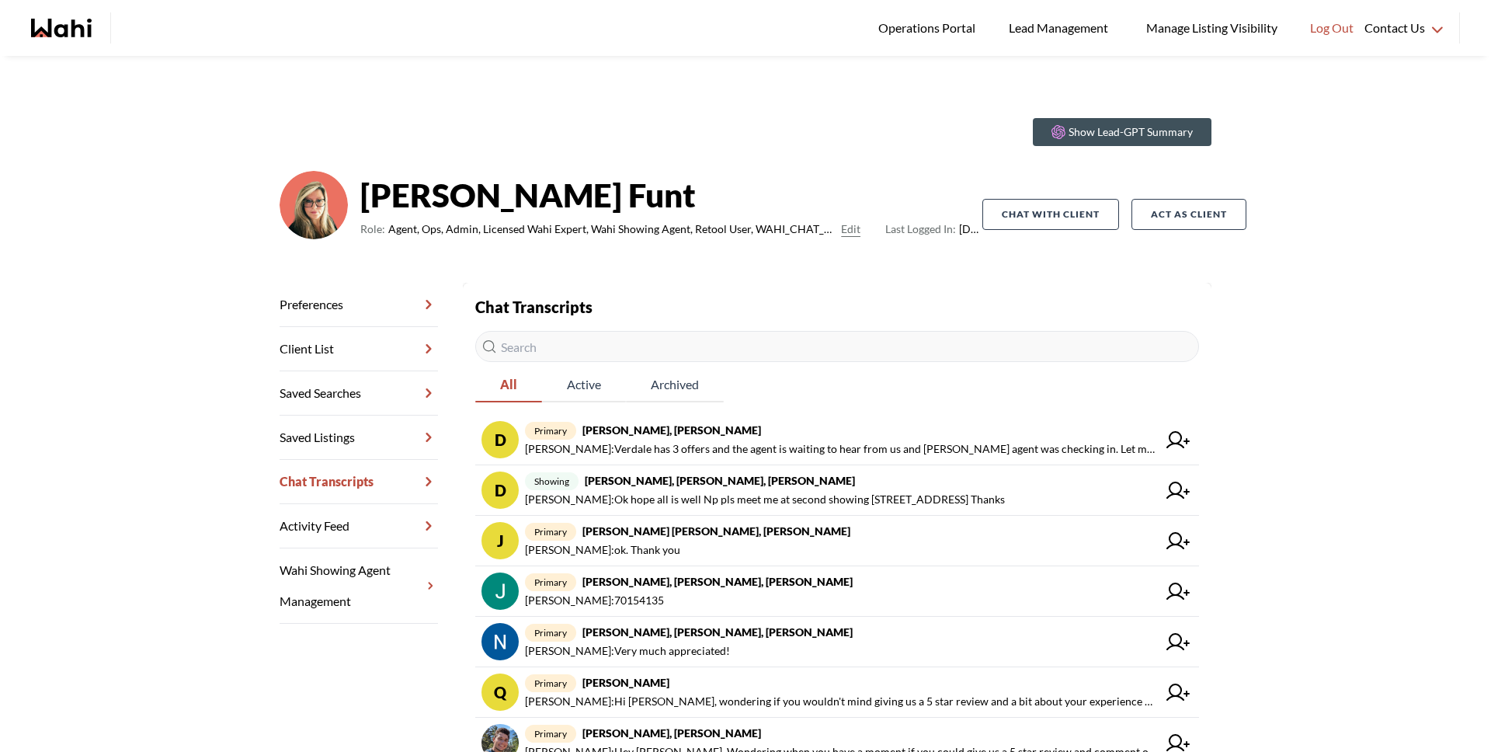
scroll to position [3, 0]
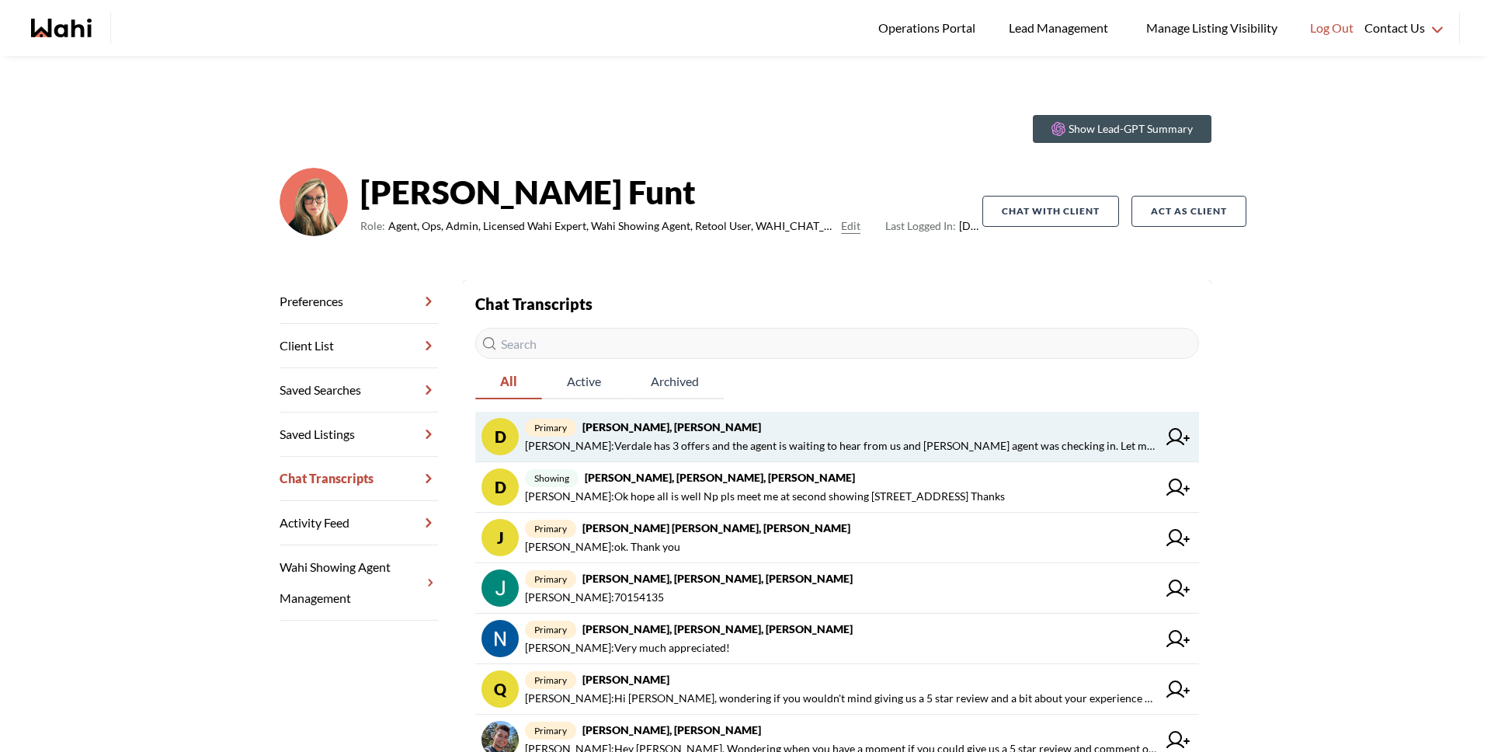
click at [665, 424] on strong "[PERSON_NAME], [PERSON_NAME]" at bounding box center [671, 426] width 179 height 13
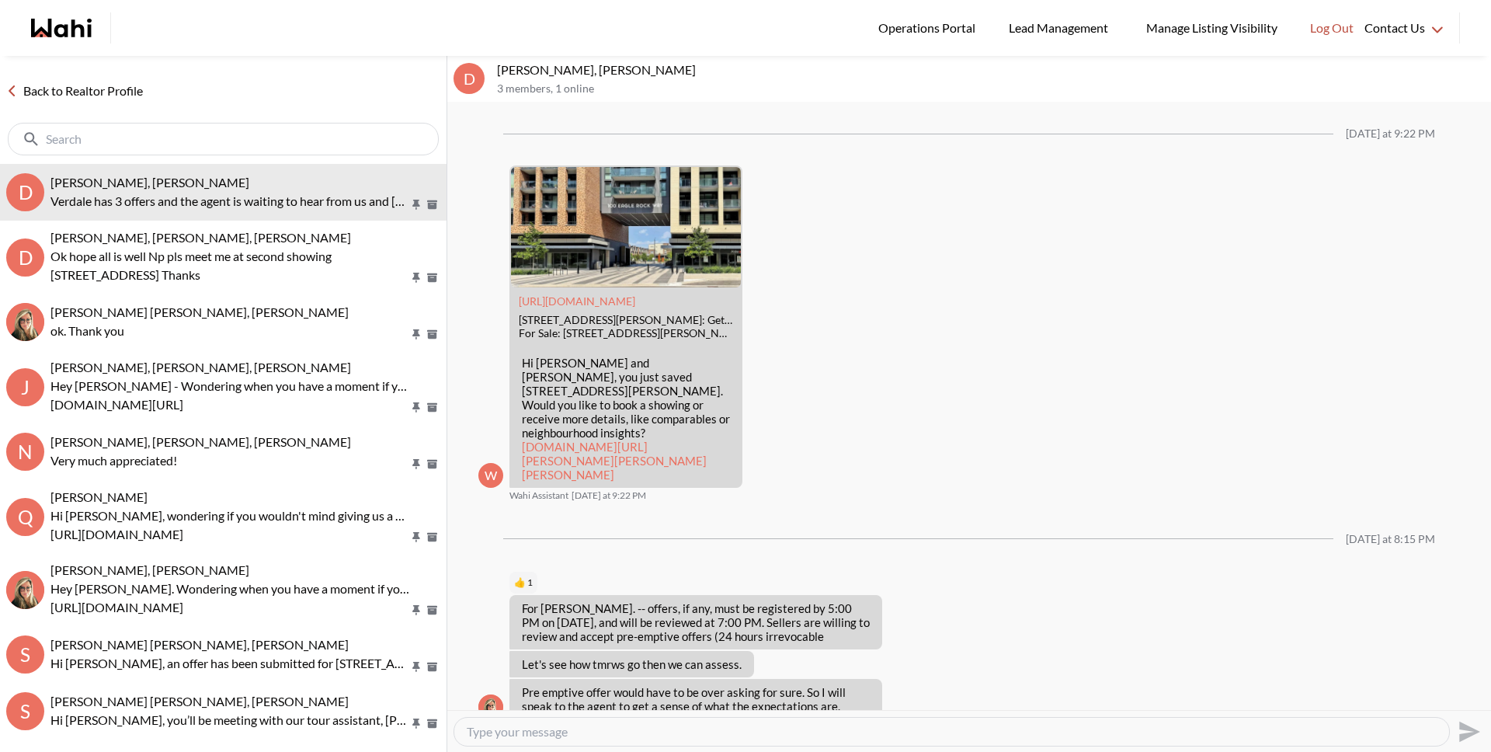
scroll to position [1371, 0]
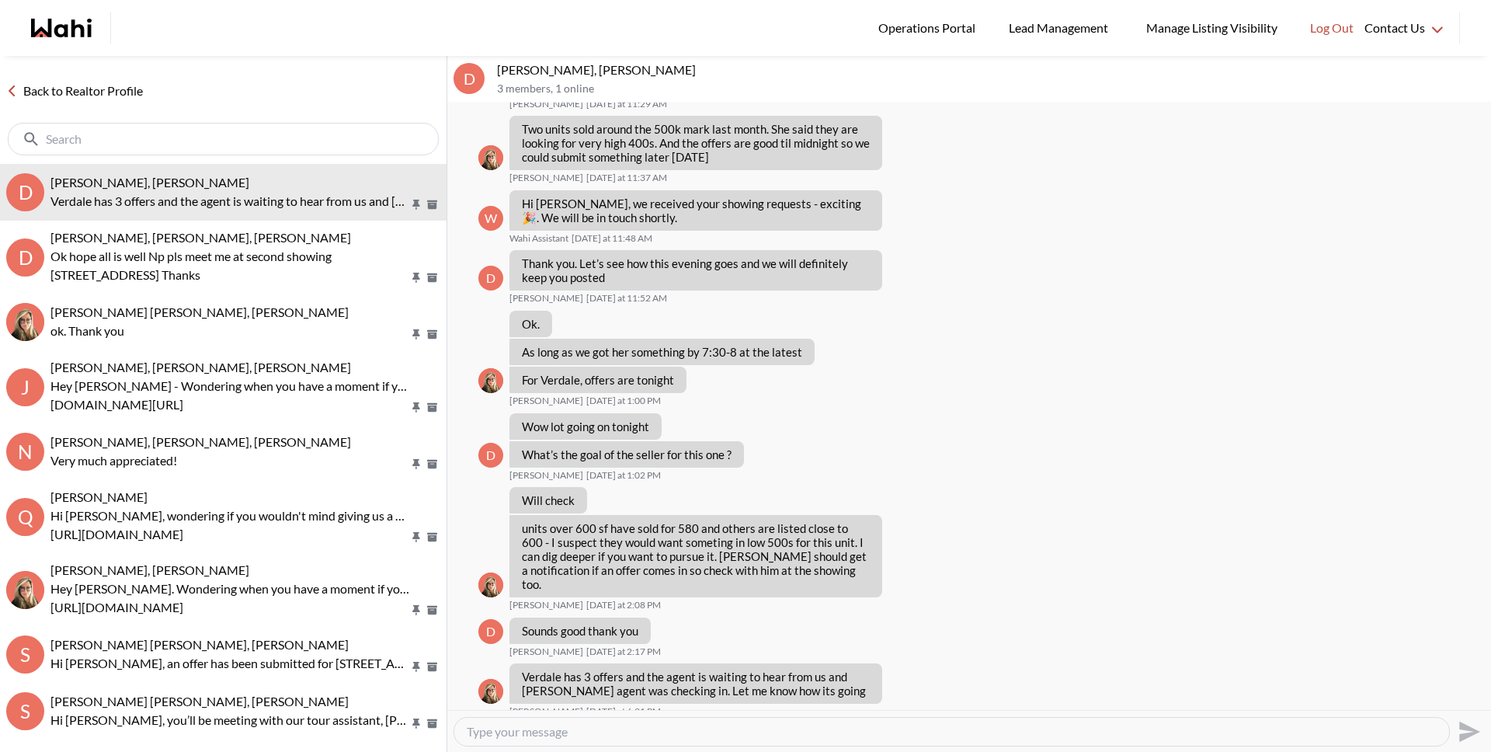
click at [120, 99] on link "Back to Realtor Profile" at bounding box center [74, 91] width 149 height 20
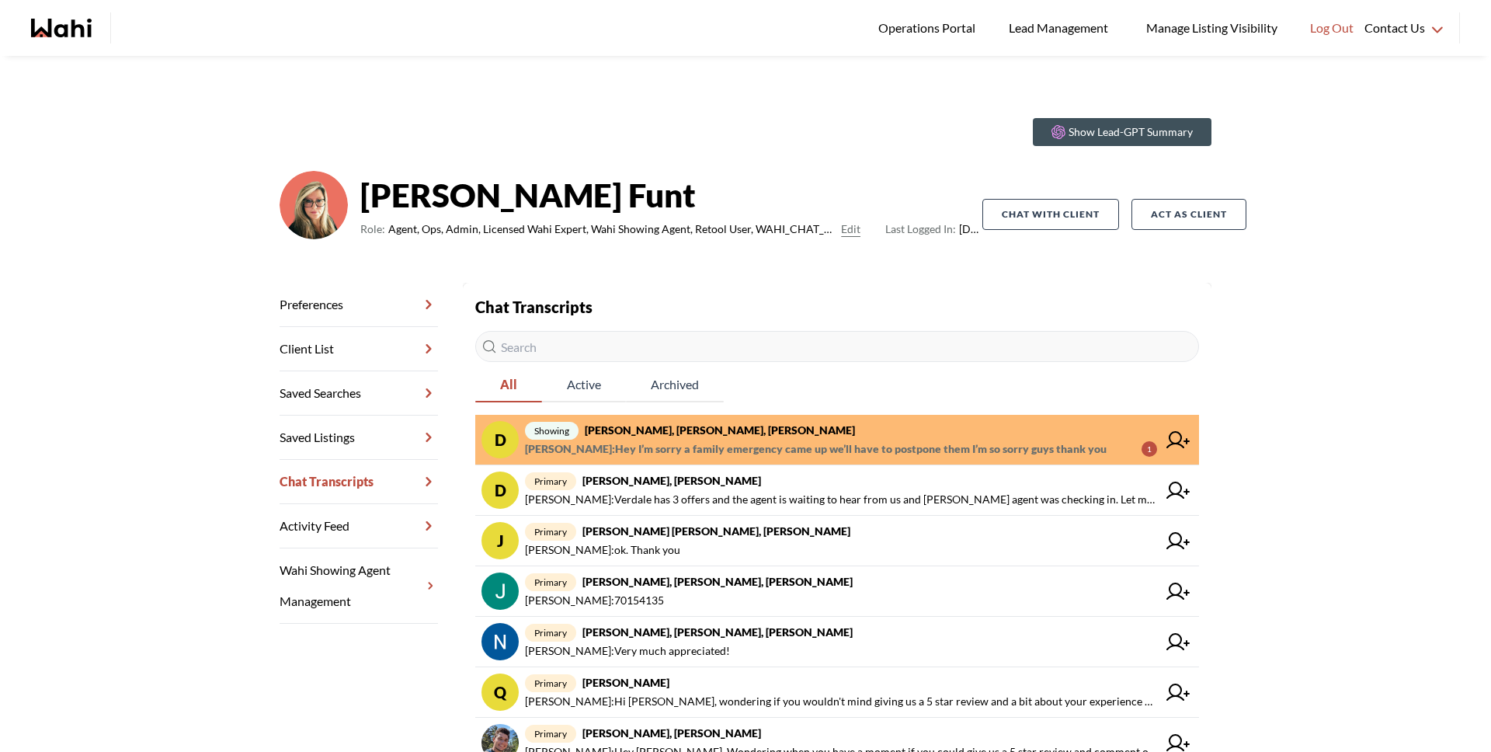
click at [721, 440] on span "[PERSON_NAME] : Hey I’m sorry a family emergency came up we’ll have to postpone…" at bounding box center [816, 448] width 582 height 19
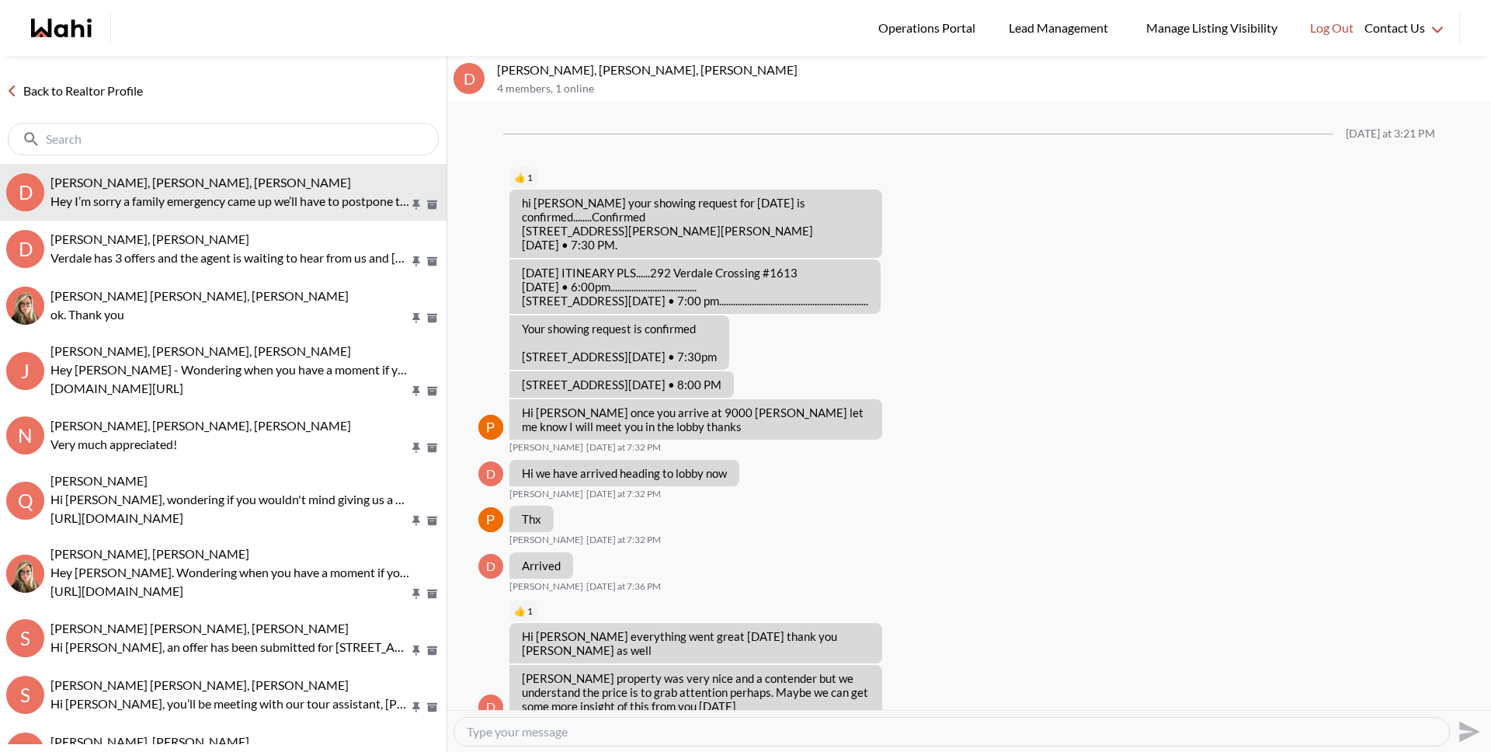
scroll to position [981, 0]
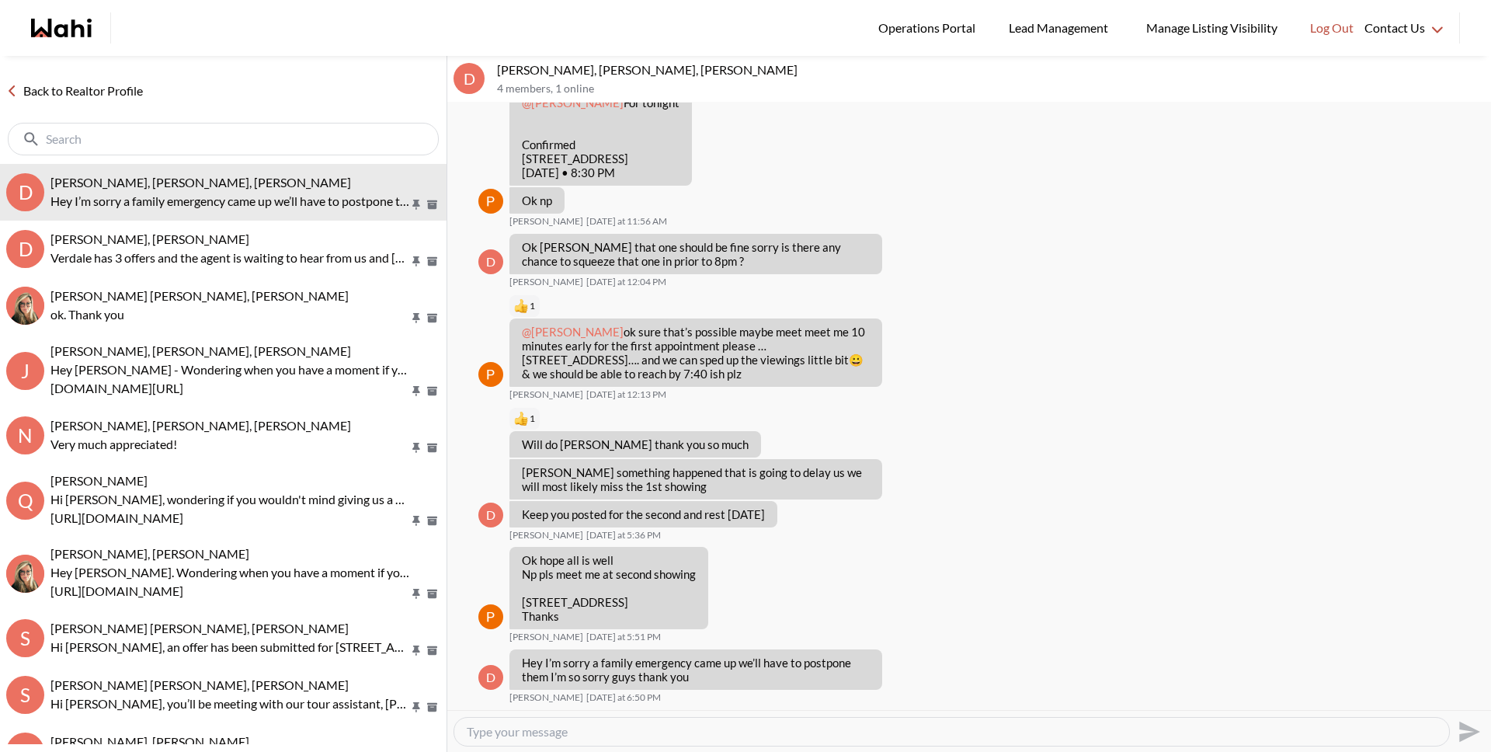
click at [701, 724] on textarea "Type your message" at bounding box center [952, 732] width 970 height 16
type textarea "Hi [PERSON_NAME], I'm sorry to hear, I hope all is okay. Please let us know whe…"
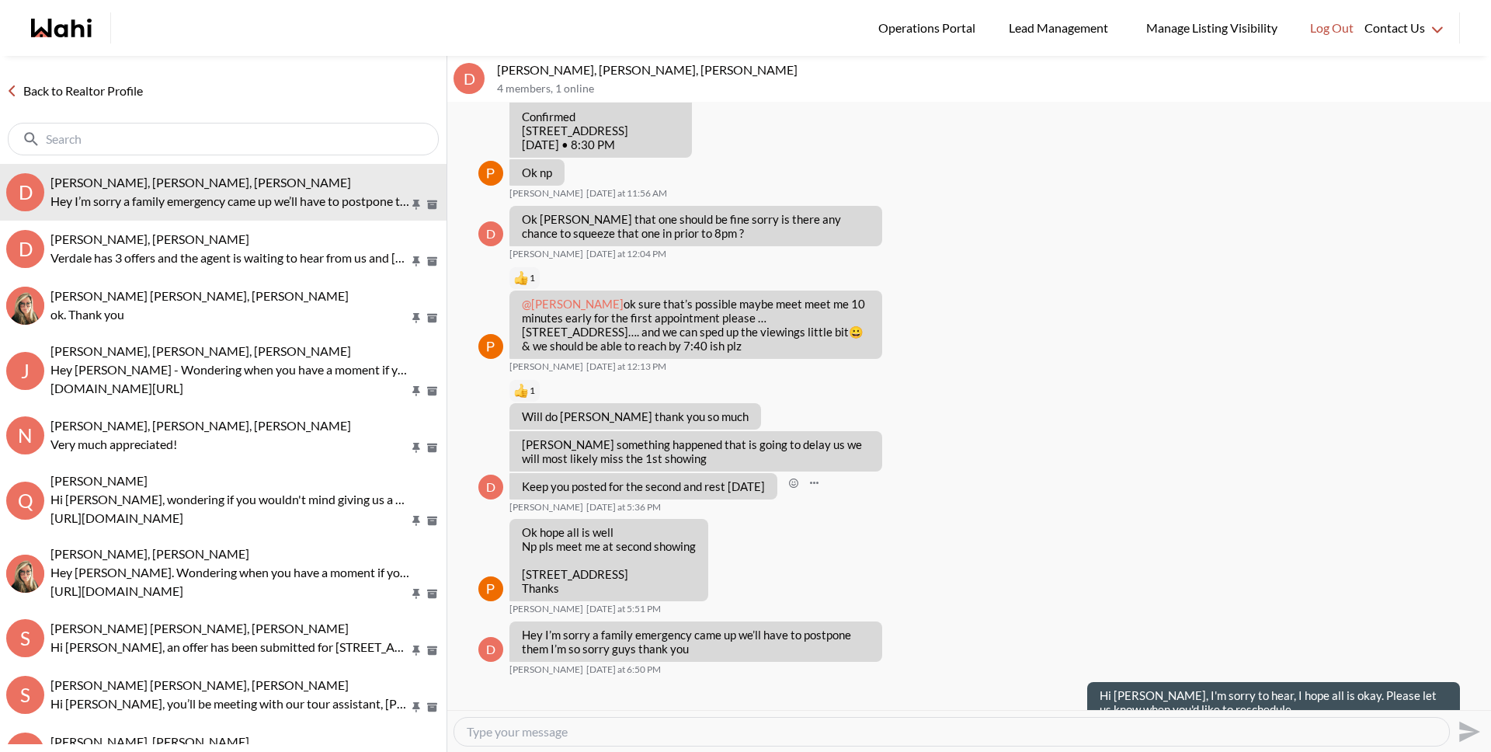
scroll to position [1041, 0]
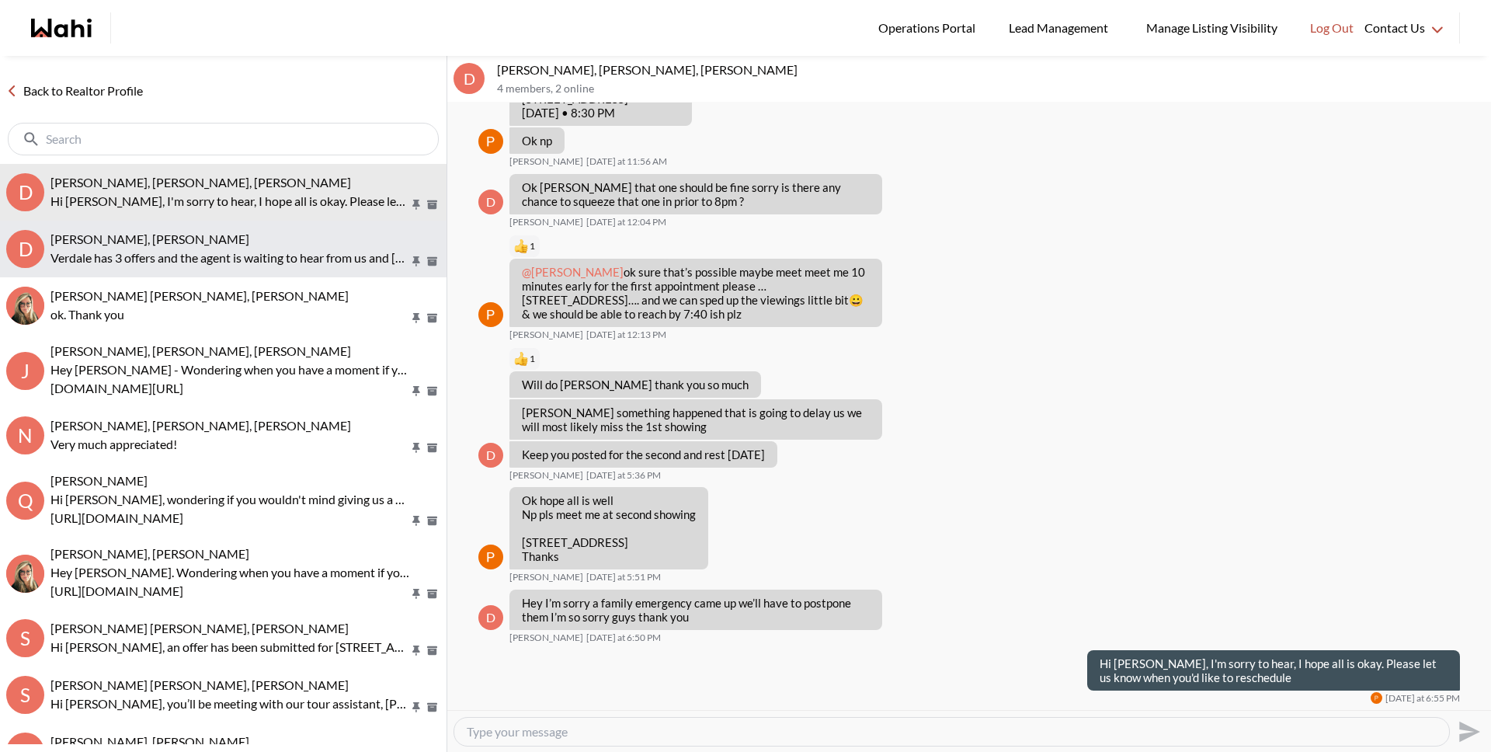
click at [223, 245] on span "[PERSON_NAME], [PERSON_NAME]" at bounding box center [149, 238] width 199 height 15
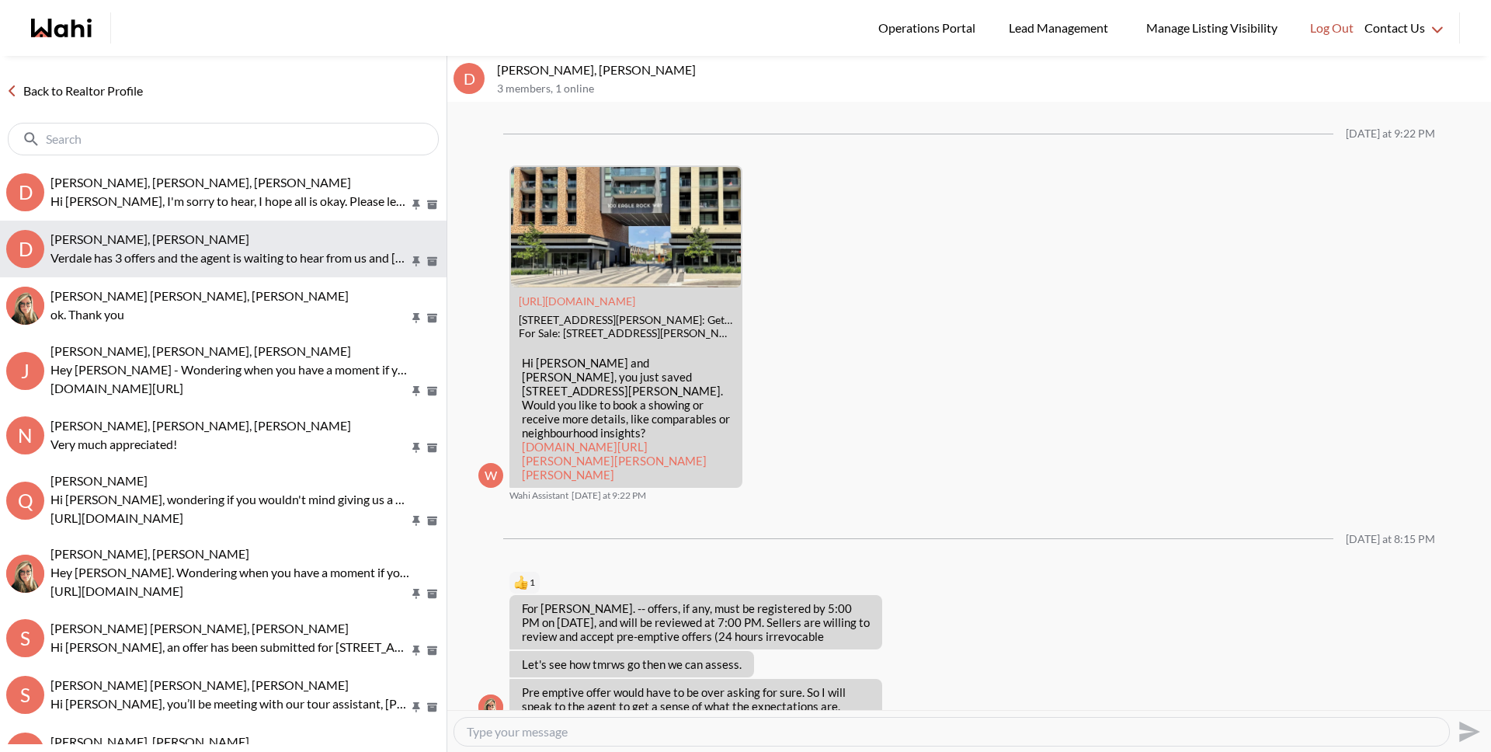
scroll to position [1371, 0]
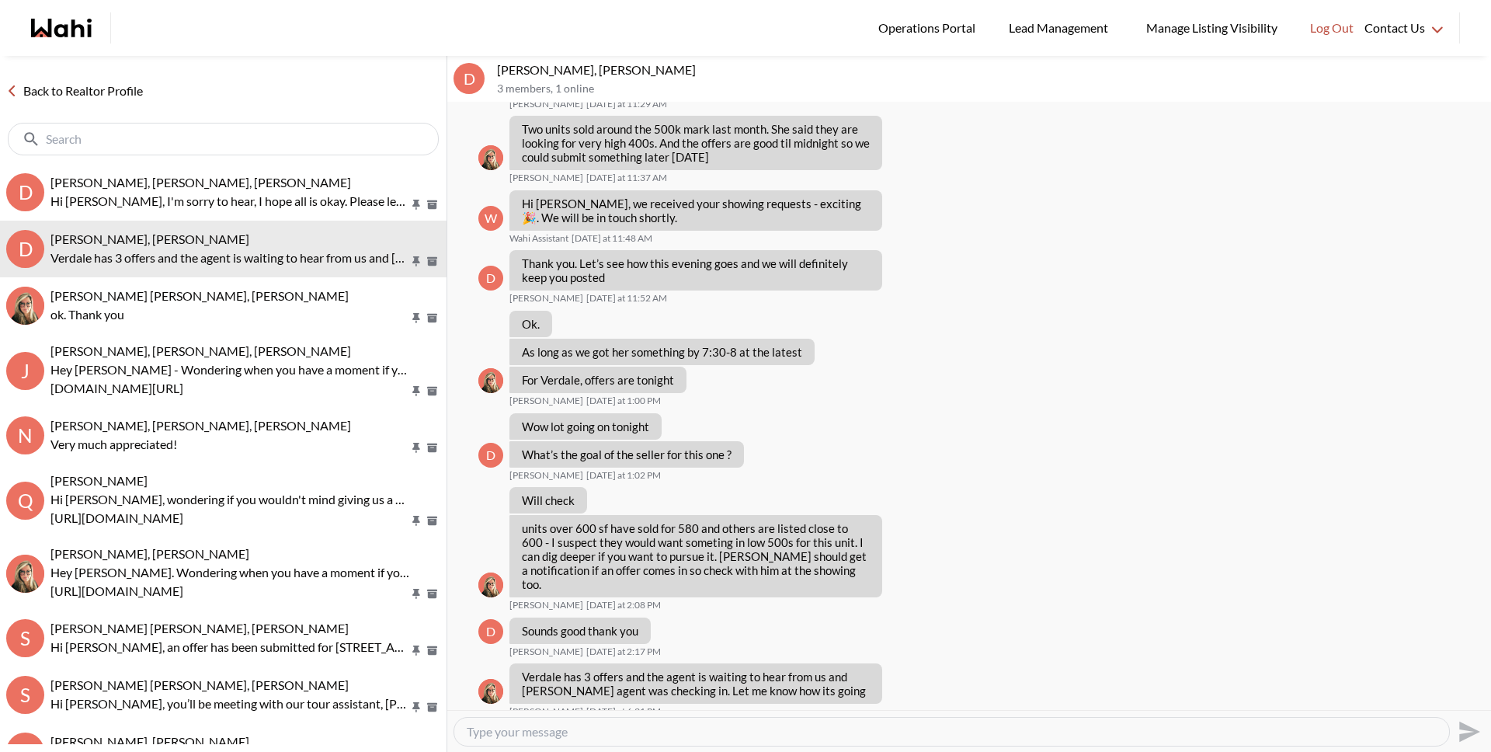
click at [145, 99] on link "Back to Realtor Profile" at bounding box center [74, 91] width 149 height 20
